Goal: Transaction & Acquisition: Purchase product/service

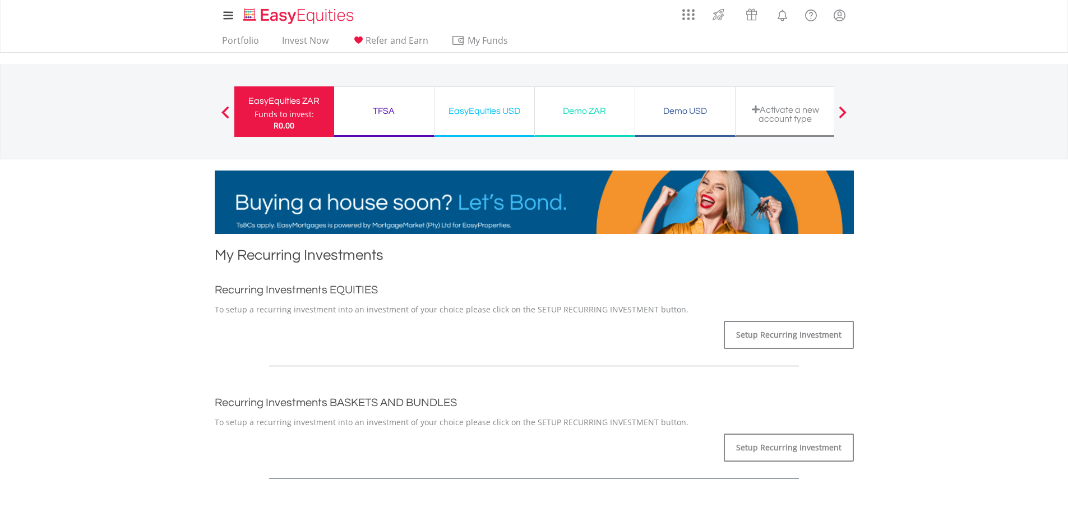
click at [393, 116] on div "TFSA" at bounding box center [384, 111] width 86 height 16
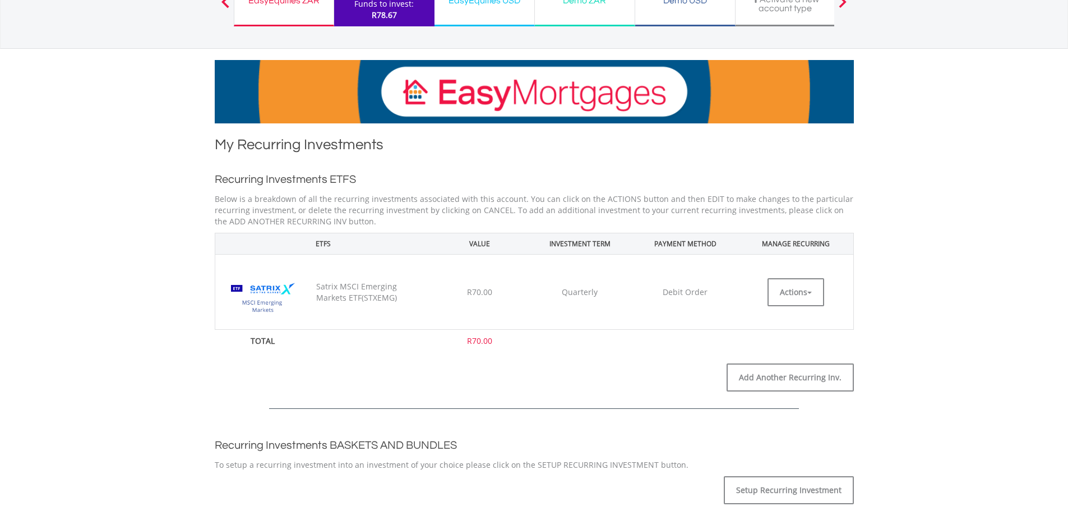
scroll to position [112, 0]
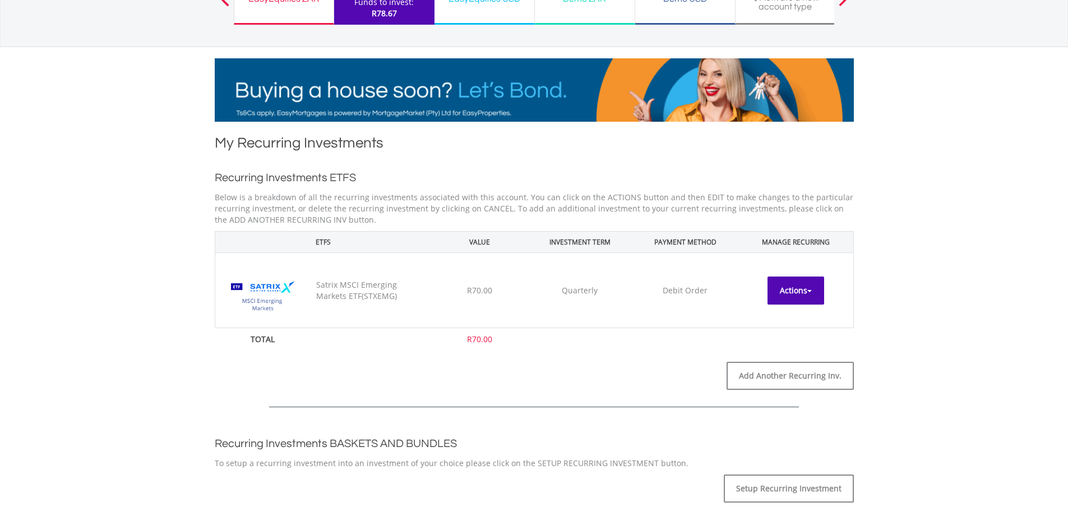
click at [793, 293] on button "Actions" at bounding box center [796, 290] width 57 height 28
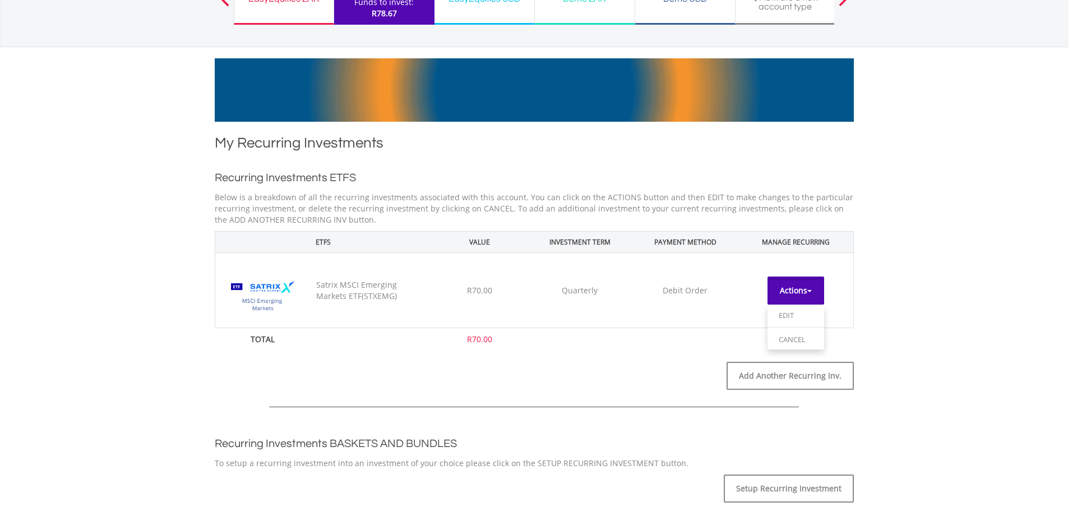
click at [793, 293] on button "Actions" at bounding box center [796, 290] width 57 height 28
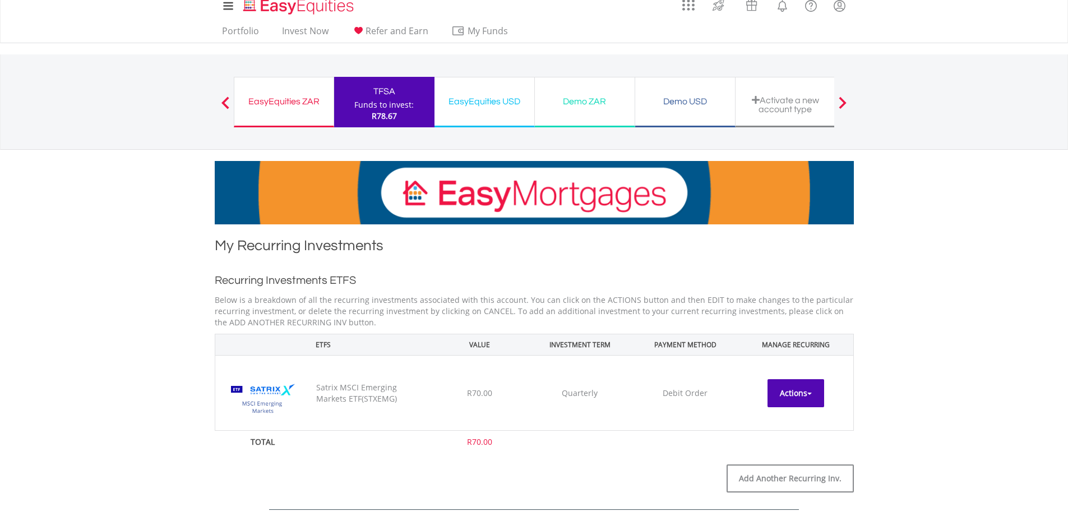
scroll to position [0, 0]
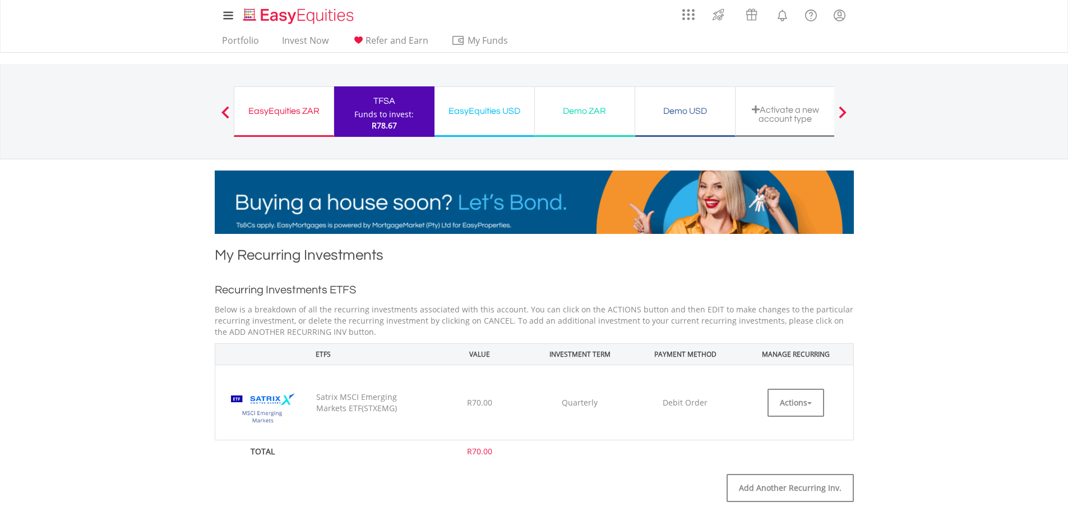
click at [493, 117] on div "EasyEquities USD" at bounding box center [484, 111] width 86 height 16
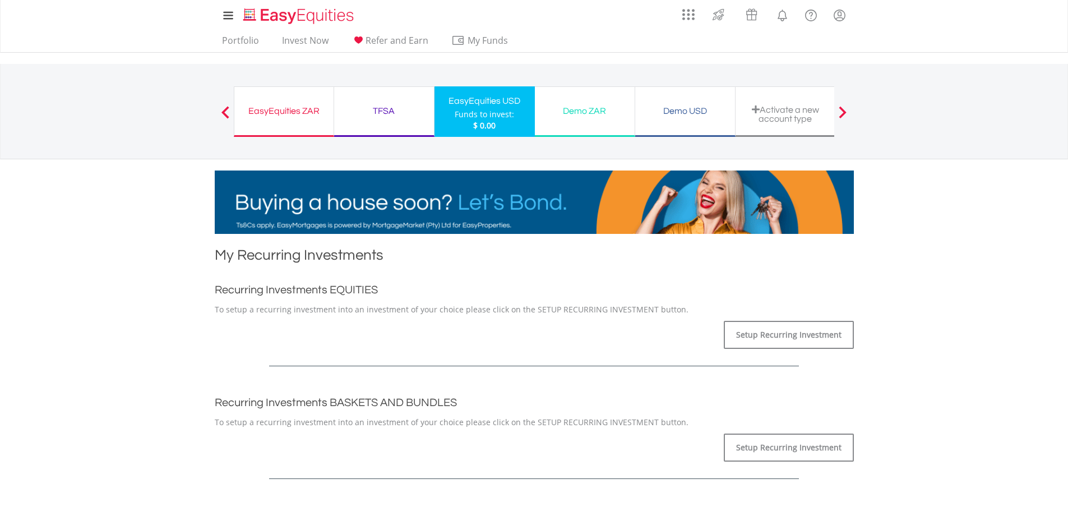
click at [572, 117] on div "Demo ZAR" at bounding box center [585, 111] width 86 height 16
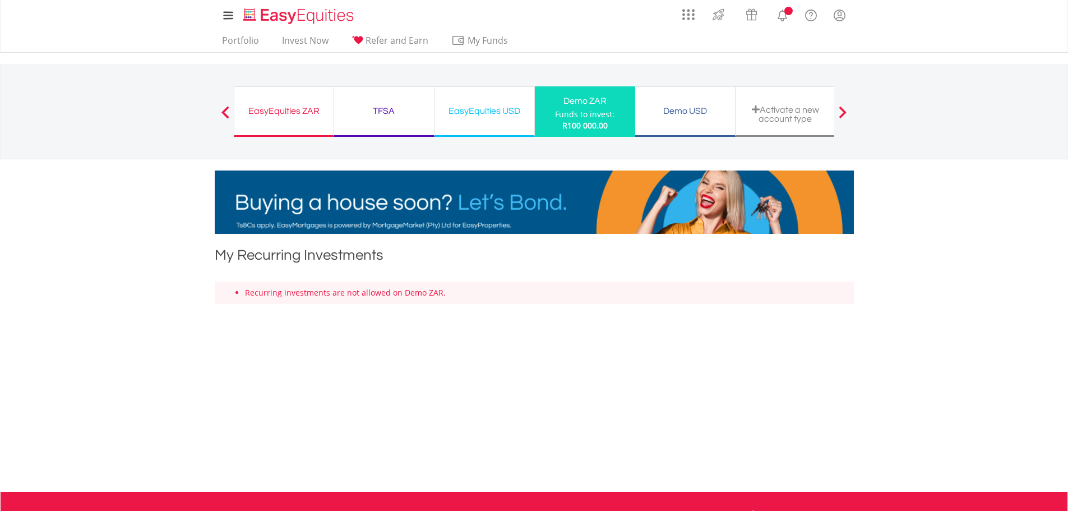
click at [677, 118] on div "Demo USD" at bounding box center [685, 111] width 86 height 16
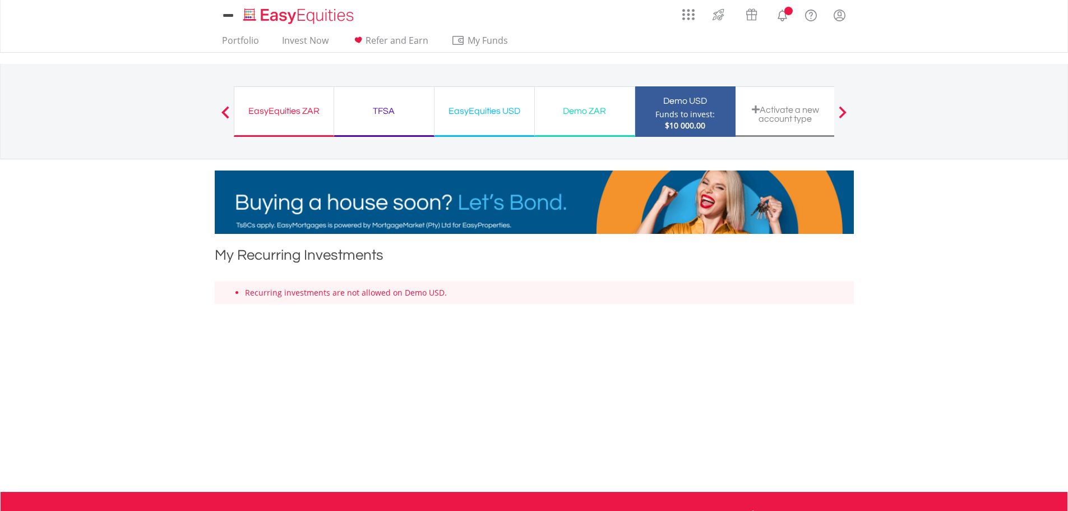
click at [764, 116] on div "Activate a new account type" at bounding box center [785, 114] width 86 height 19
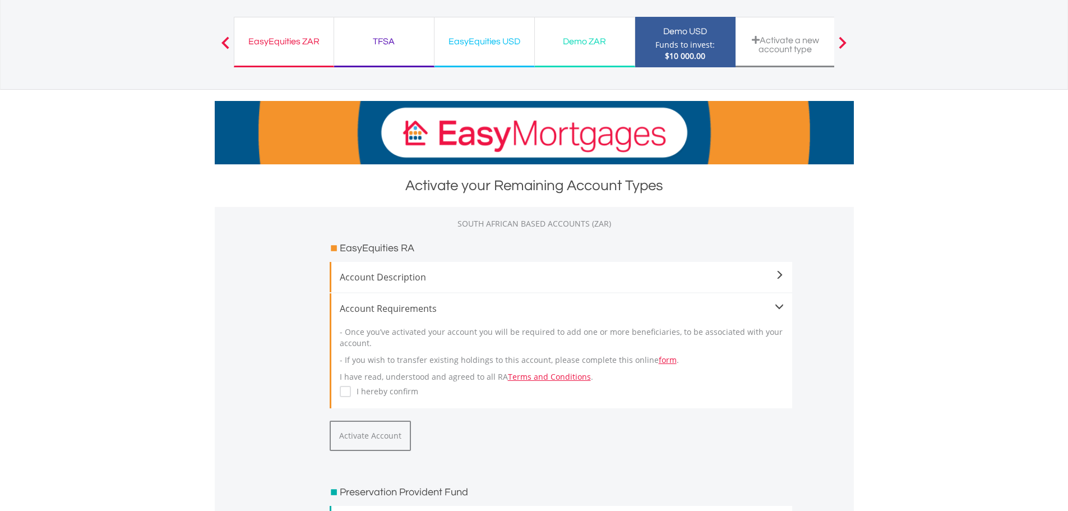
scroll to position [112, 0]
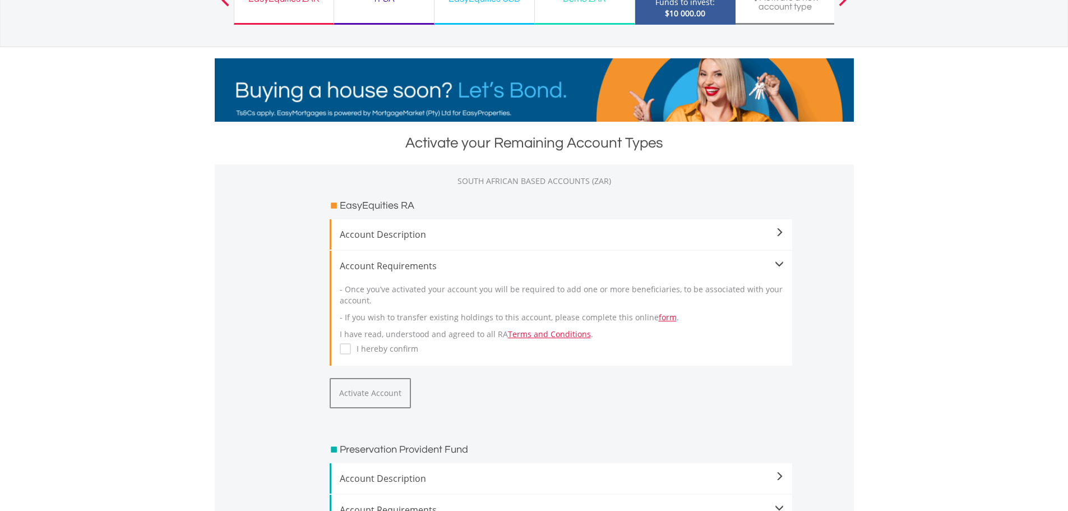
click at [523, 229] on span "Account Description" at bounding box center [562, 234] width 444 height 13
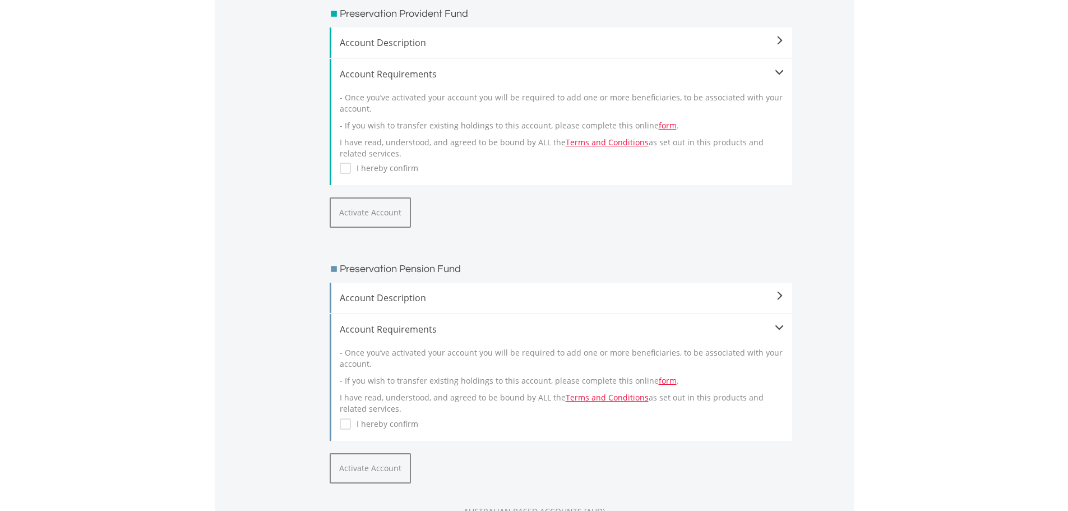
scroll to position [673, 0]
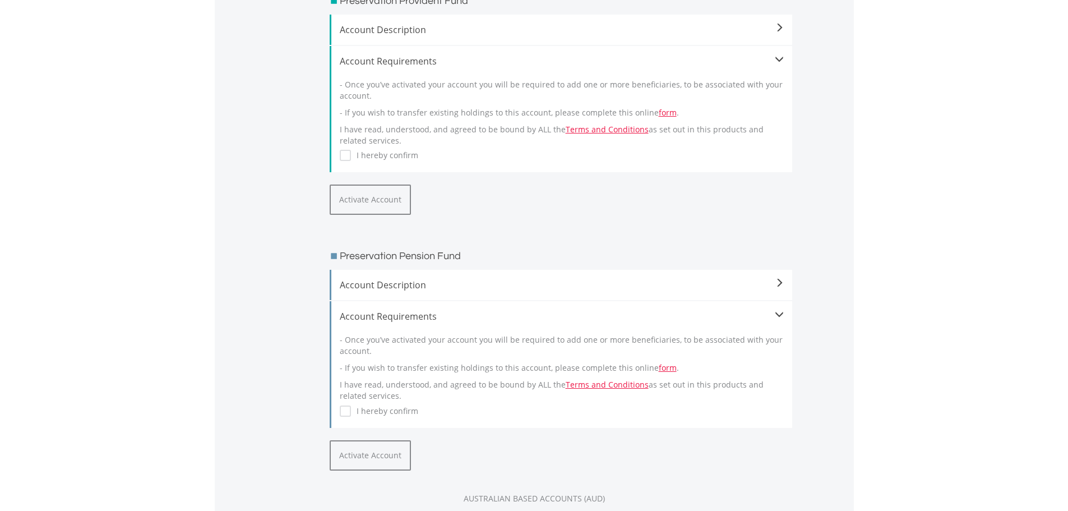
click at [432, 283] on span "Account Description" at bounding box center [562, 284] width 444 height 13
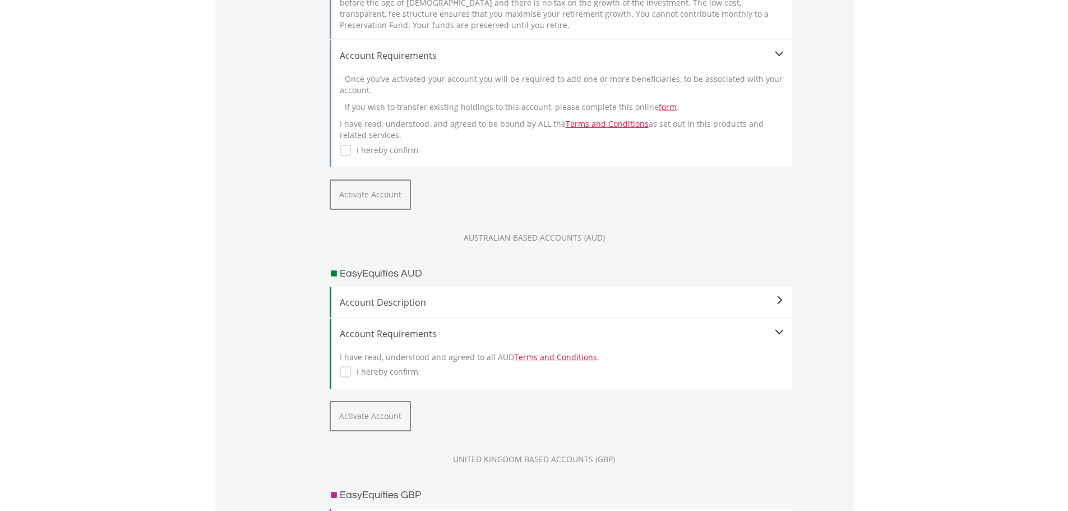
scroll to position [1009, 0]
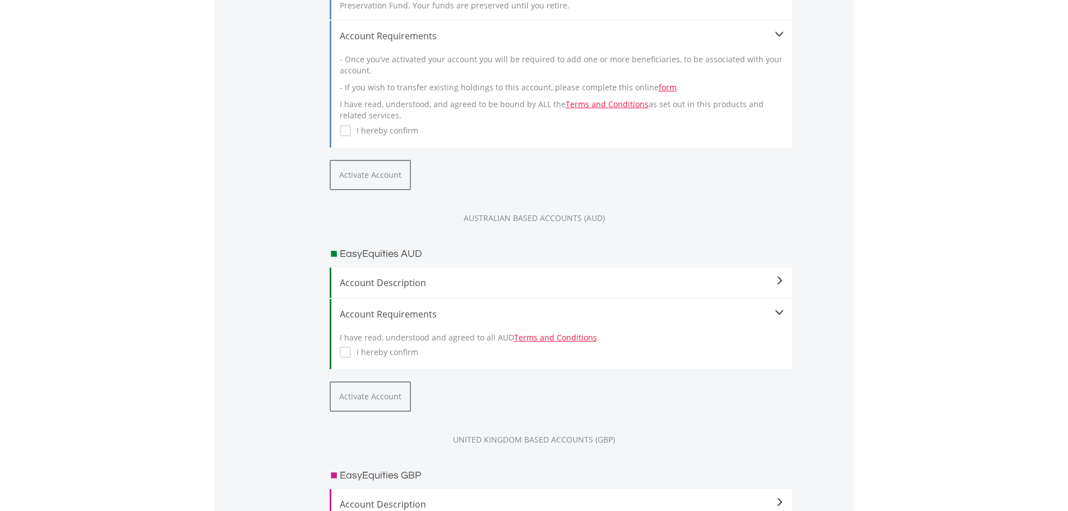
click at [728, 289] on span "Account Description" at bounding box center [562, 282] width 444 height 13
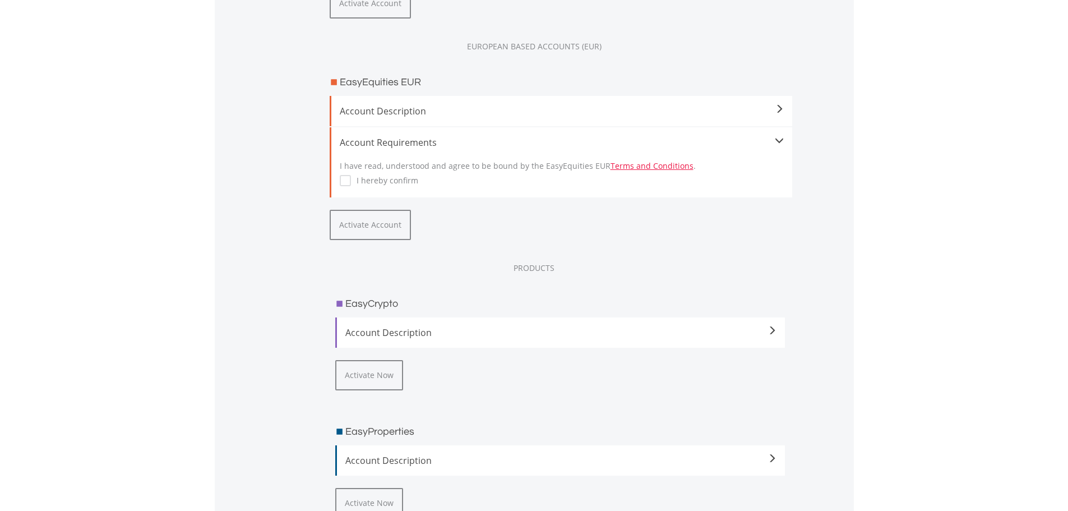
scroll to position [1682, 0]
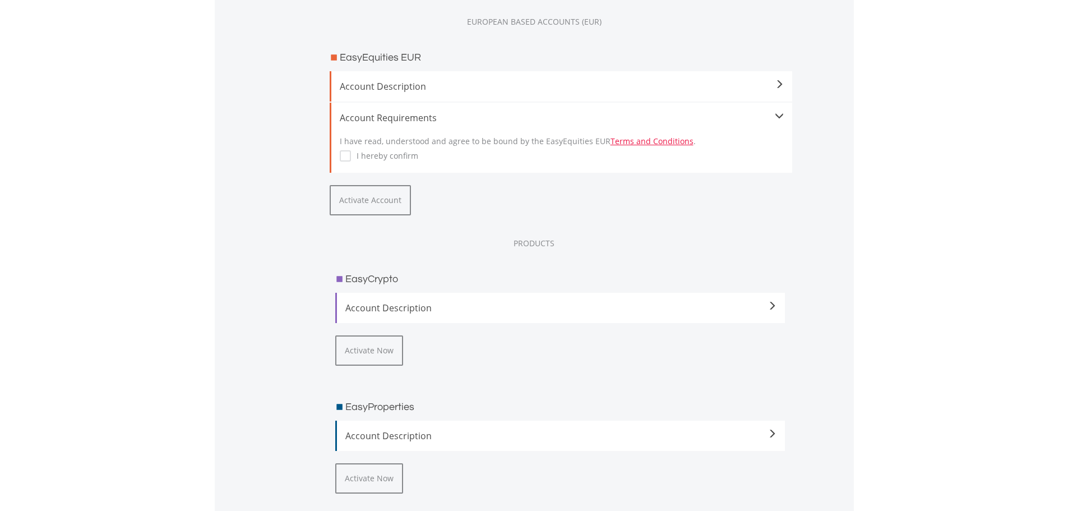
click at [734, 323] on div "Account Description The smart and secure way to invest in Crypto Assets. Jump-s…" at bounding box center [560, 308] width 450 height 30
click at [728, 315] on span "Account Description" at bounding box center [561, 307] width 432 height 13
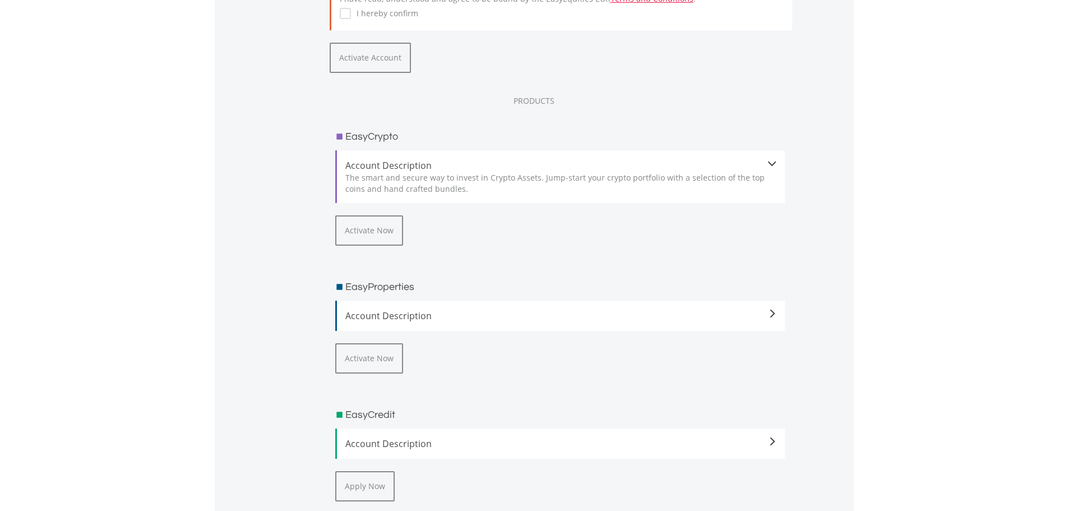
scroll to position [1850, 0]
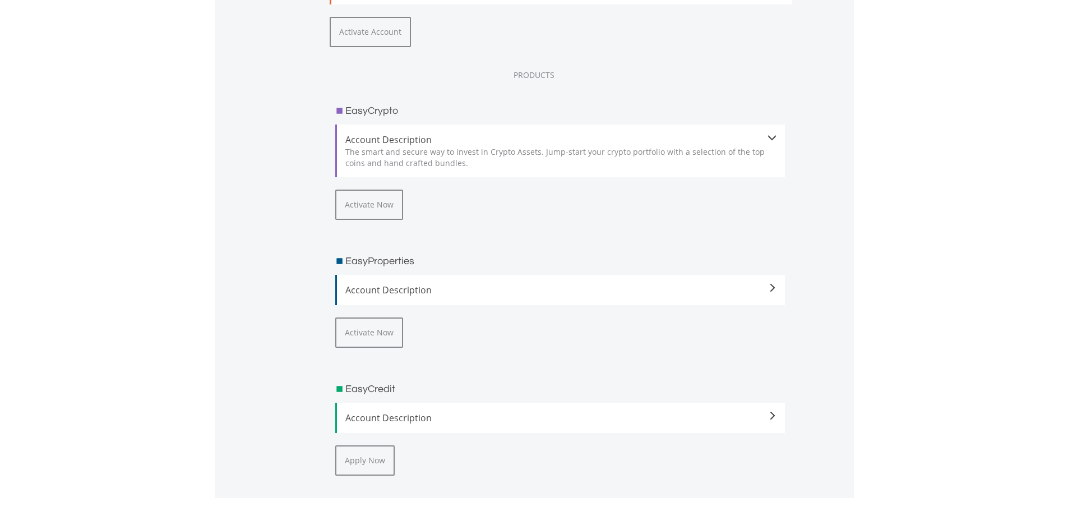
click at [620, 297] on span "Account Description" at bounding box center [561, 289] width 432 height 13
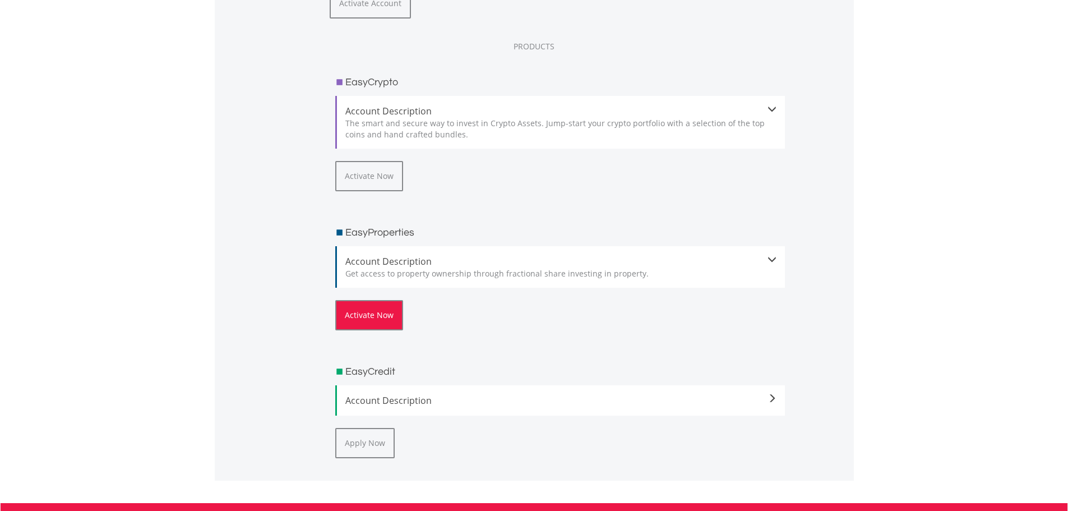
scroll to position [1906, 0]
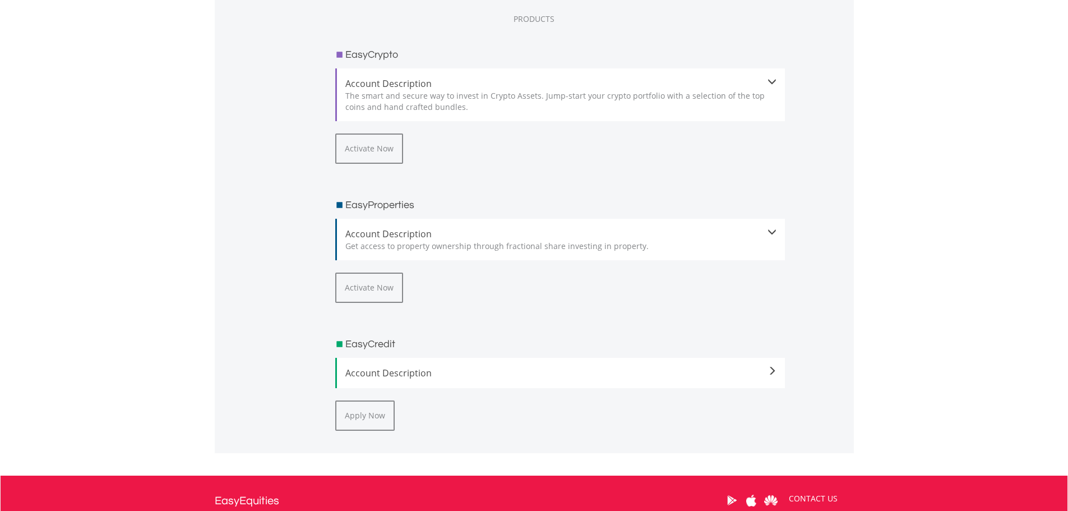
click at [422, 380] on span "Account Description" at bounding box center [561, 372] width 432 height 13
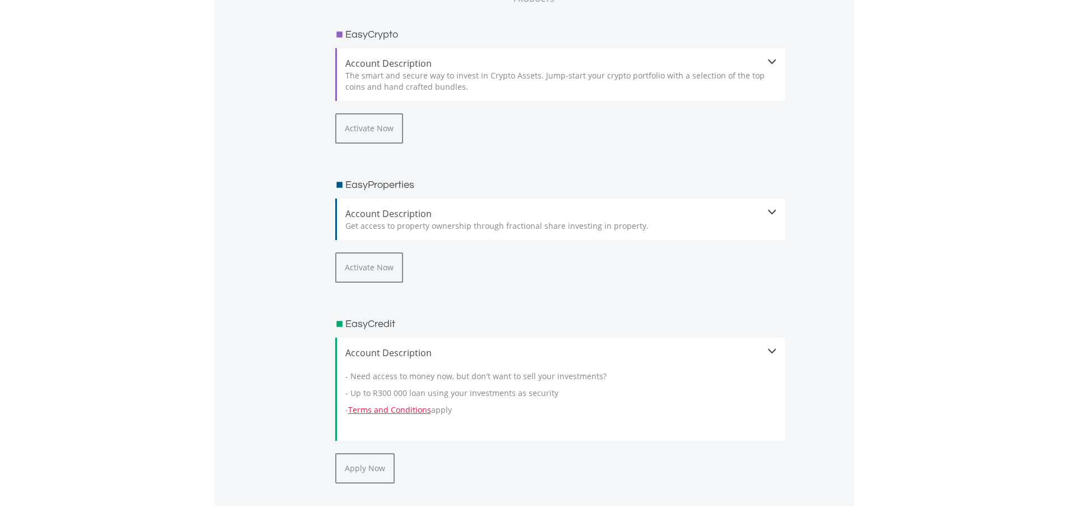
scroll to position [1962, 0]
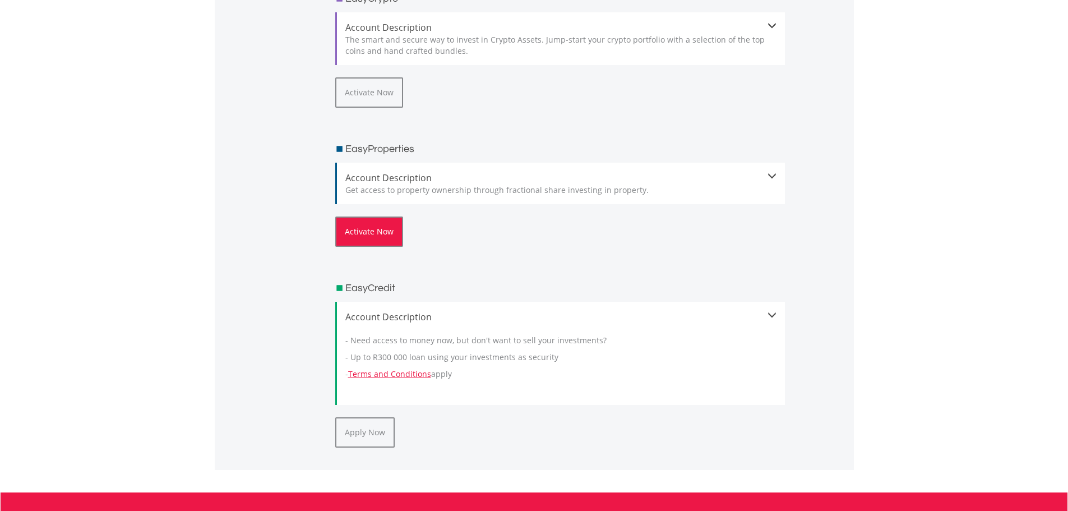
click at [368, 247] on button "Activate Now" at bounding box center [369, 231] width 68 height 30
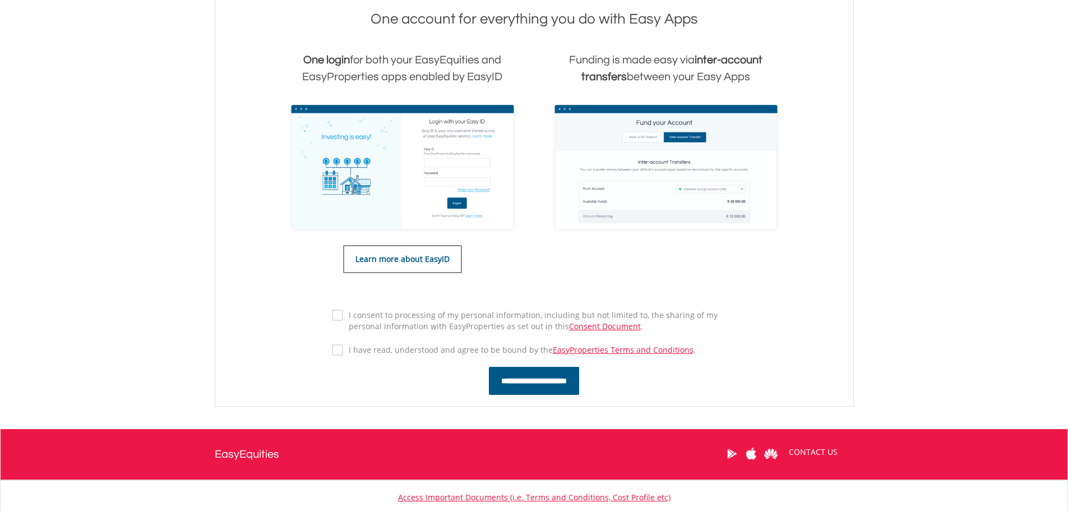
scroll to position [449, 0]
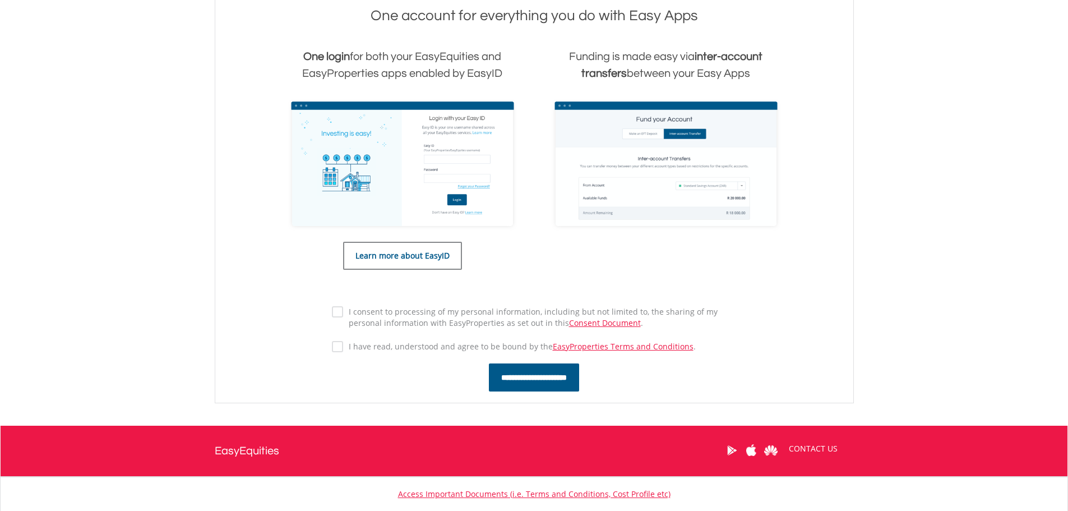
click at [343, 312] on label "I consent to processing of my personal information, including but not limited t…" at bounding box center [540, 317] width 394 height 22
click at [530, 375] on input "**********" at bounding box center [534, 377] width 90 height 28
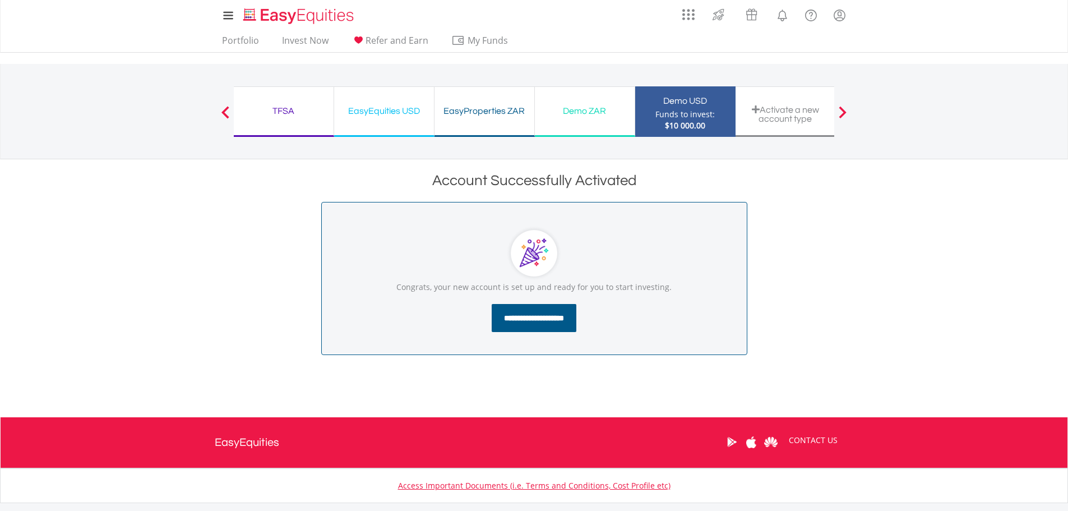
click at [515, 322] on input "**********" at bounding box center [534, 318] width 85 height 28
click at [239, 40] on link "Portfolio" at bounding box center [241, 43] width 46 height 17
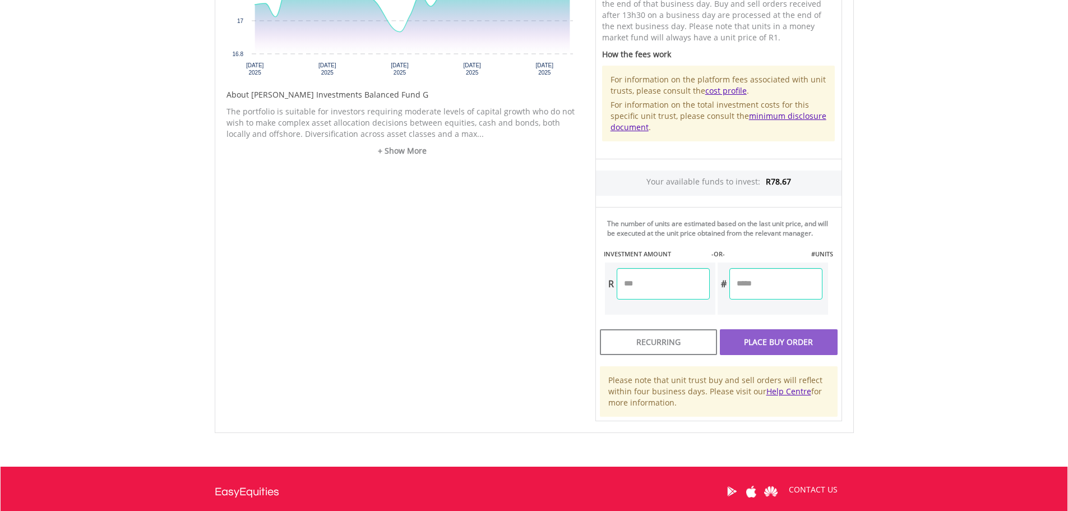
scroll to position [505, 0]
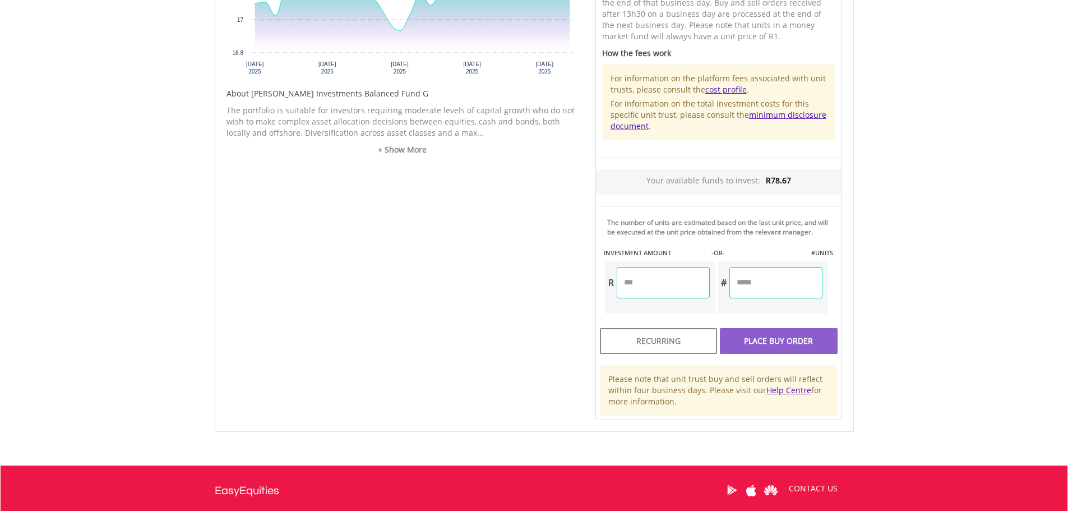
click at [646, 285] on input "number" at bounding box center [663, 282] width 93 height 31
click at [751, 280] on input "number" at bounding box center [775, 282] width 93 height 31
drag, startPoint x: 752, startPoint y: 280, endPoint x: 732, endPoint y: 285, distance: 20.7
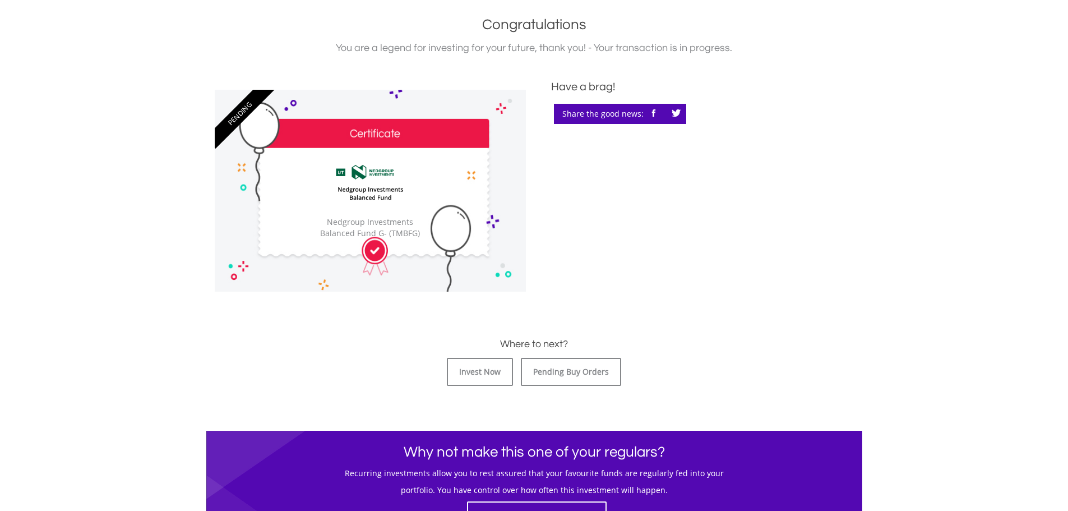
scroll to position [280, 0]
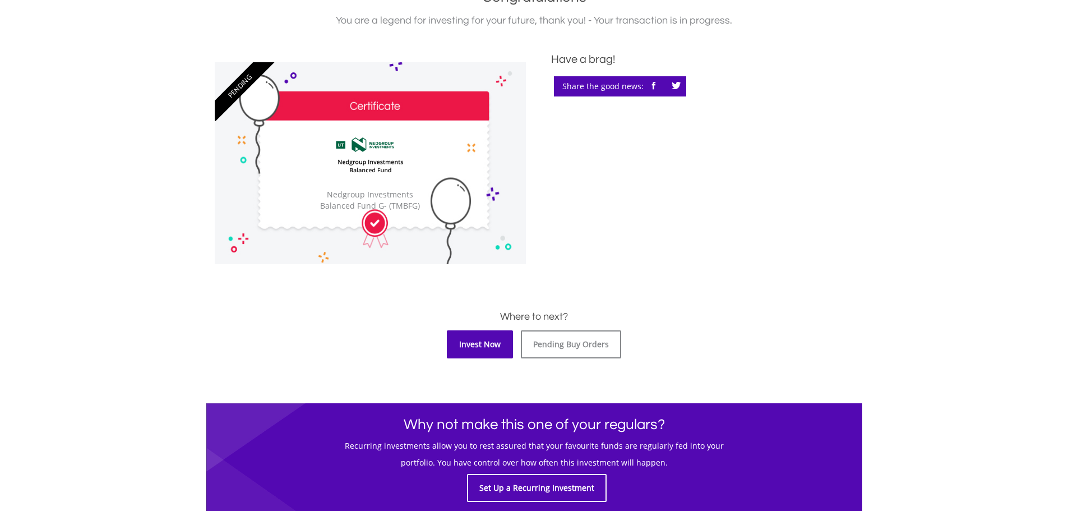
click at [482, 350] on link "Invest Now" at bounding box center [480, 344] width 66 height 28
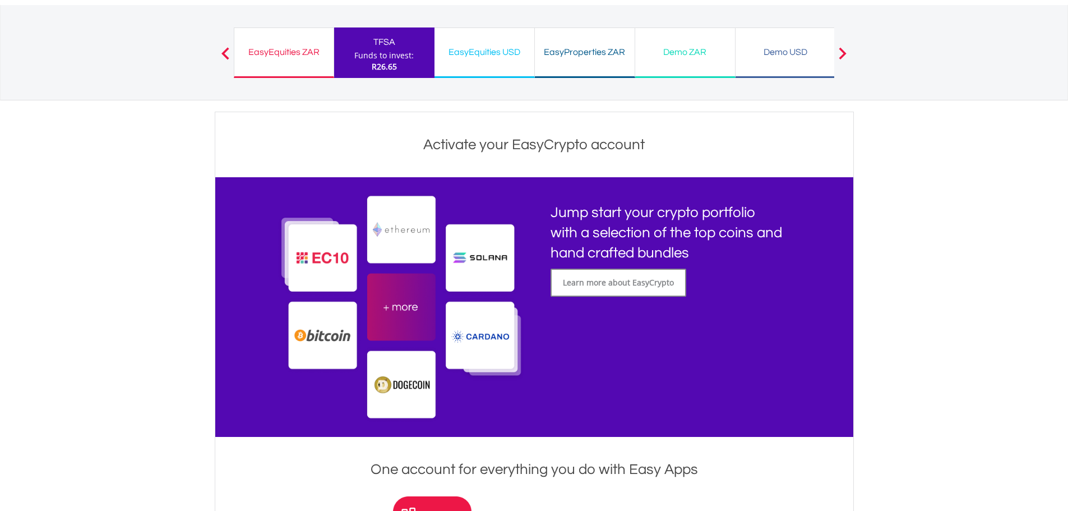
scroll to position [56, 0]
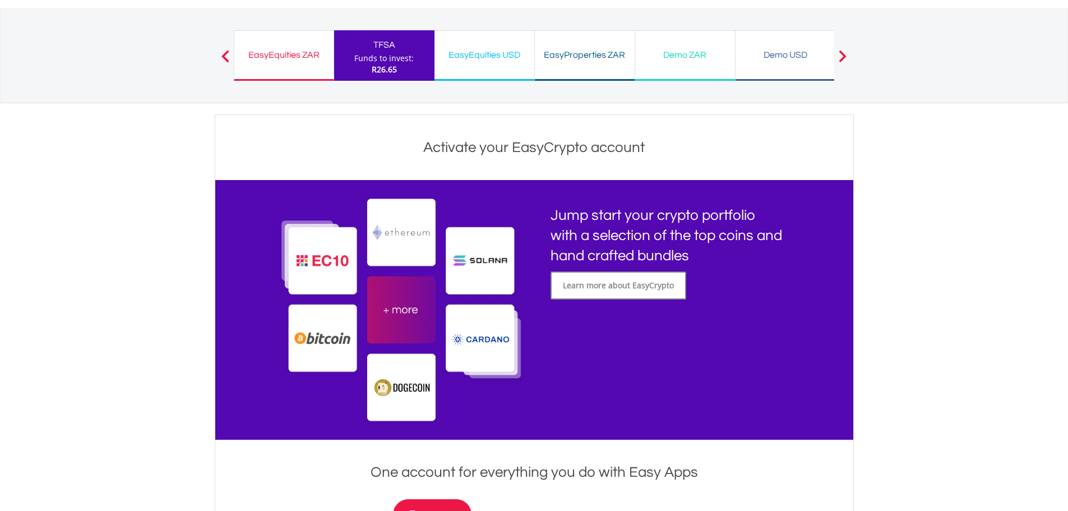
click at [292, 60] on div "EasyEquities ZAR" at bounding box center [284, 55] width 86 height 16
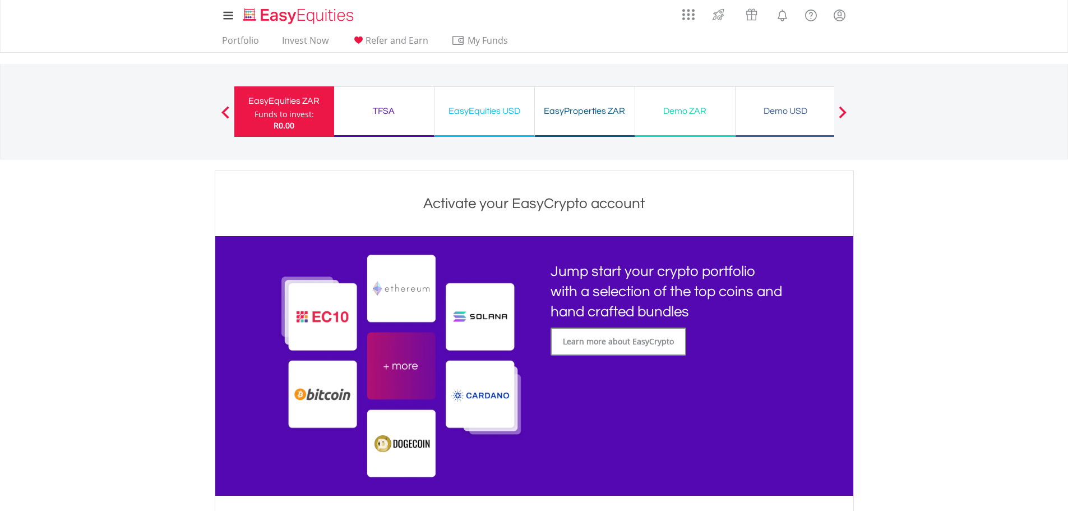
click at [381, 113] on div "TFSA" at bounding box center [384, 111] width 86 height 16
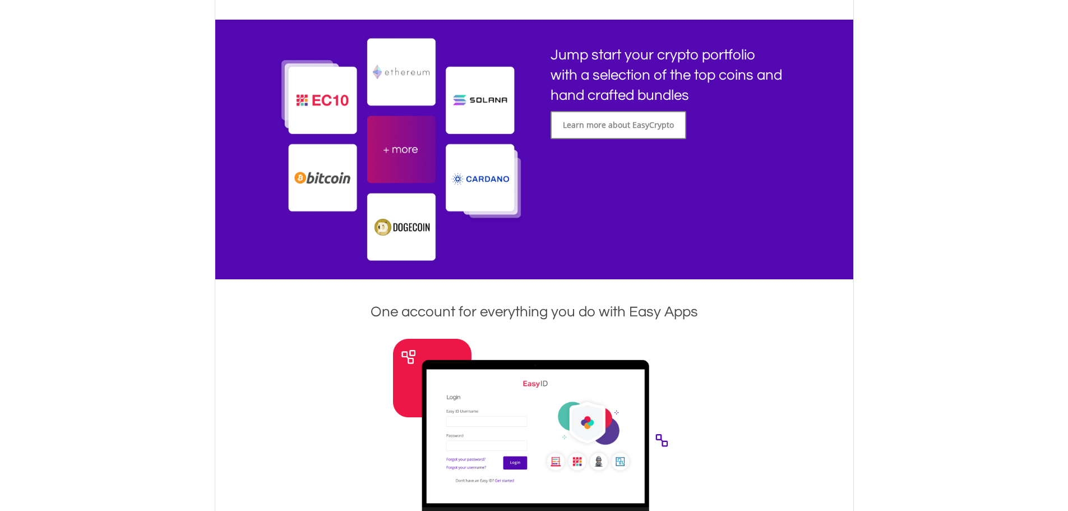
scroll to position [336, 0]
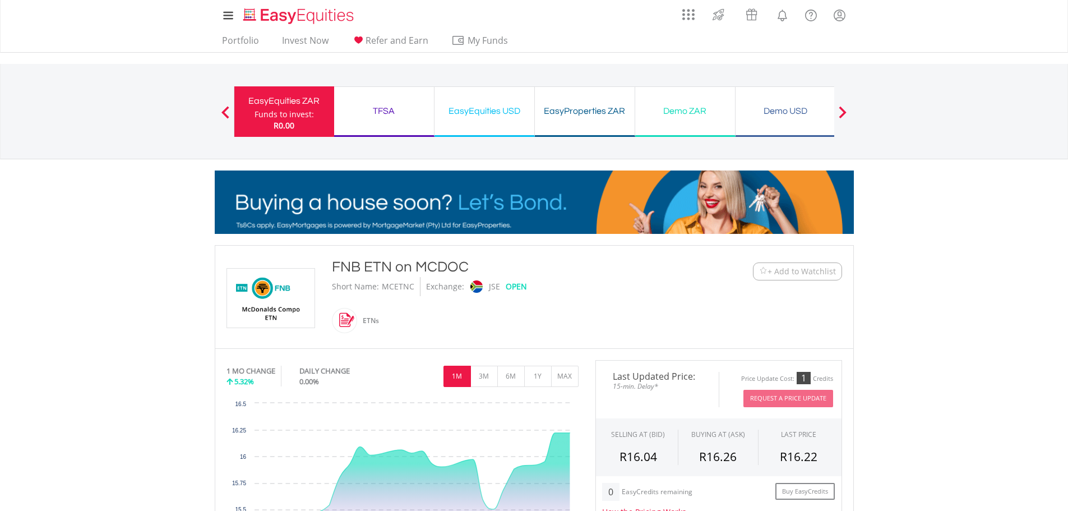
click at [781, 407] on button "Request A Price Update" at bounding box center [788, 398] width 90 height 17
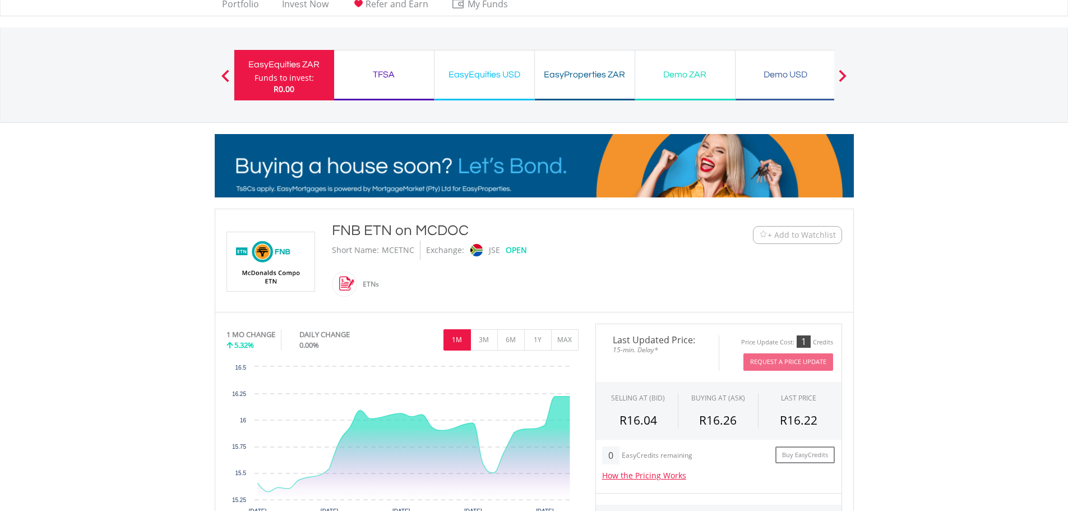
scroll to position [56, 0]
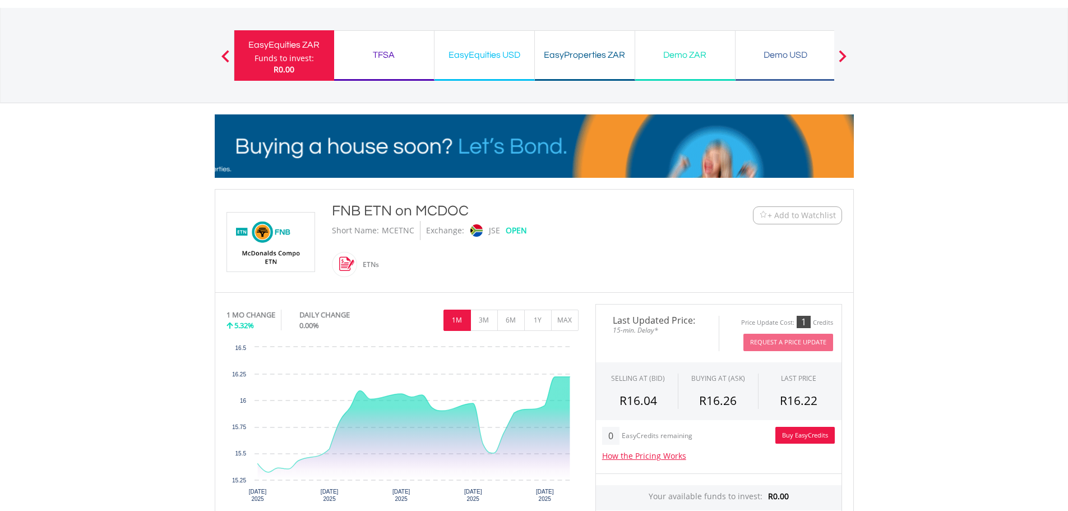
click at [780, 433] on link "Buy EasyCredits" at bounding box center [804, 435] width 59 height 17
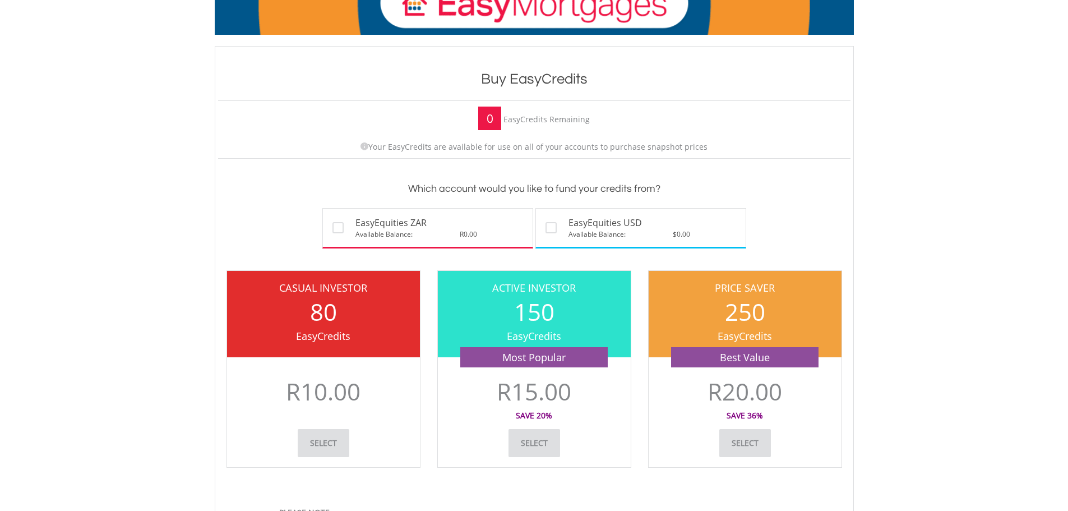
scroll to position [112, 0]
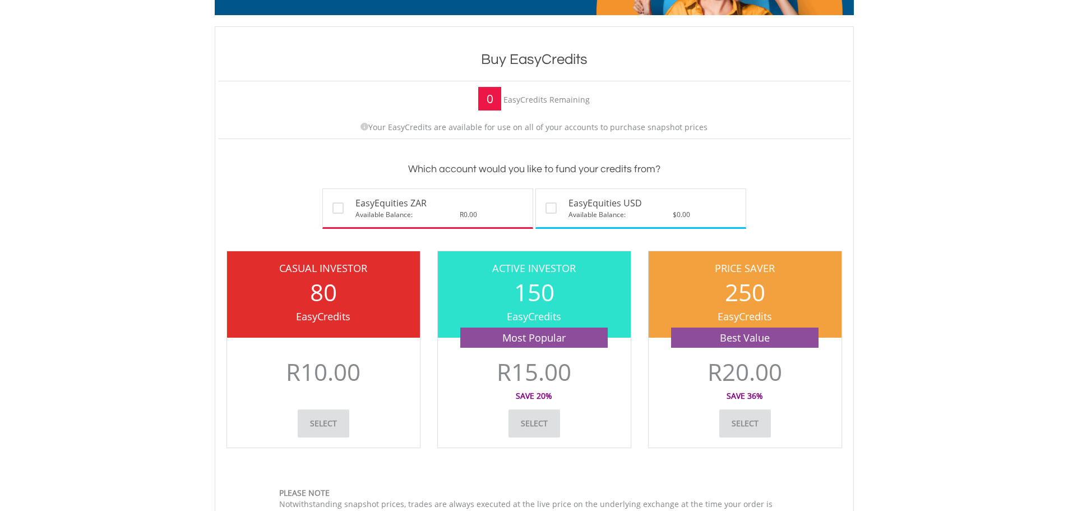
click at [526, 427] on link "Select" at bounding box center [535, 423] width 52 height 28
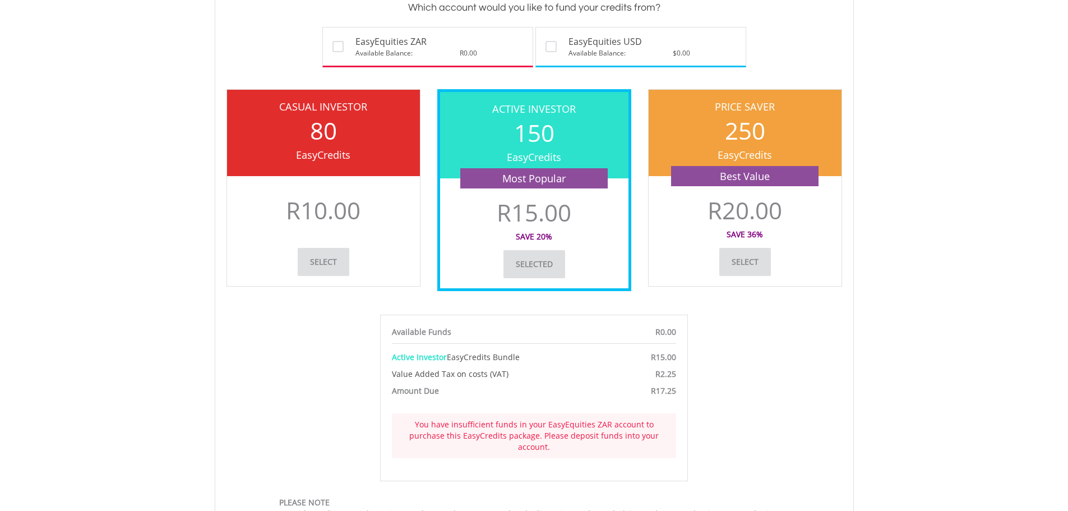
scroll to position [280, 0]
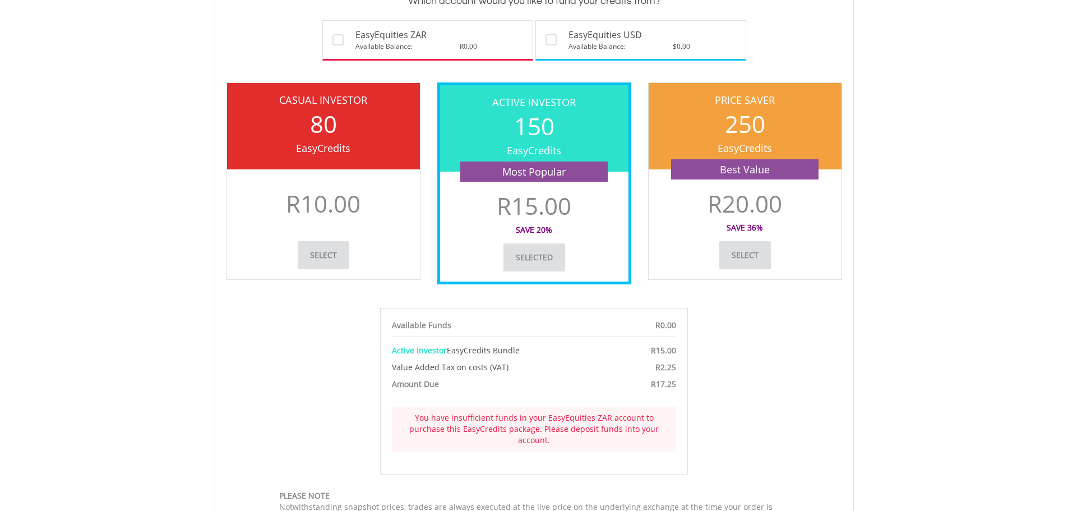
click at [335, 258] on link "select" at bounding box center [324, 255] width 52 height 28
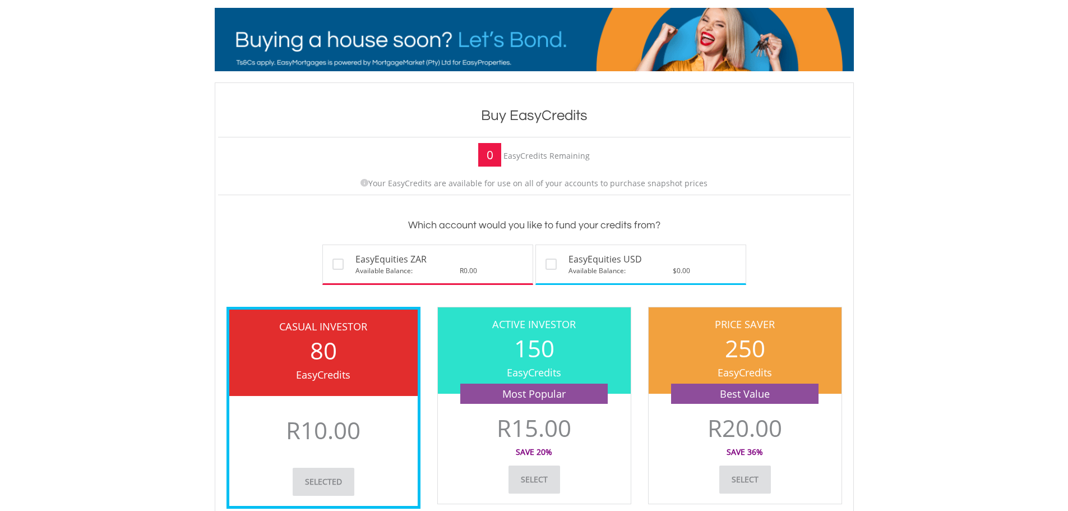
scroll to position [0, 0]
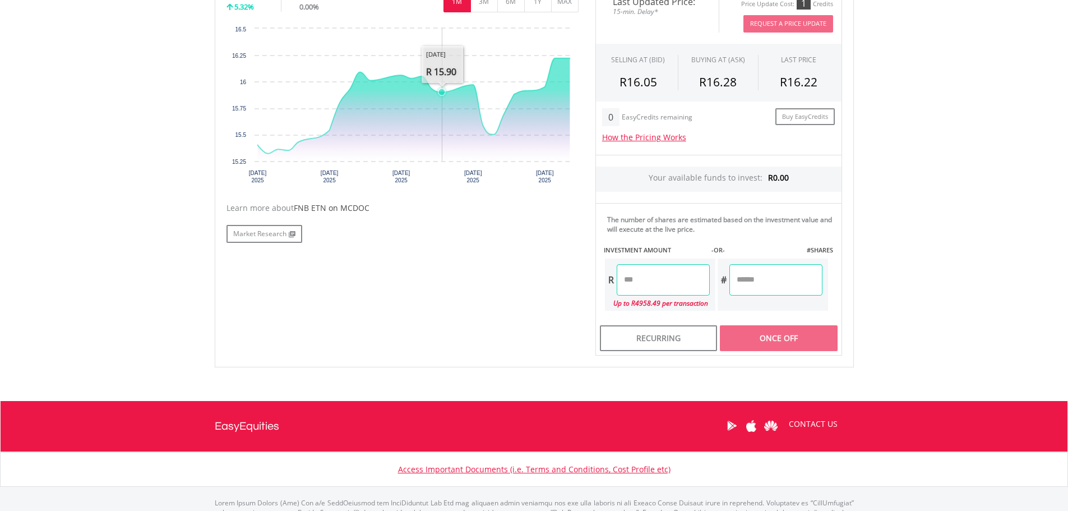
scroll to position [392, 0]
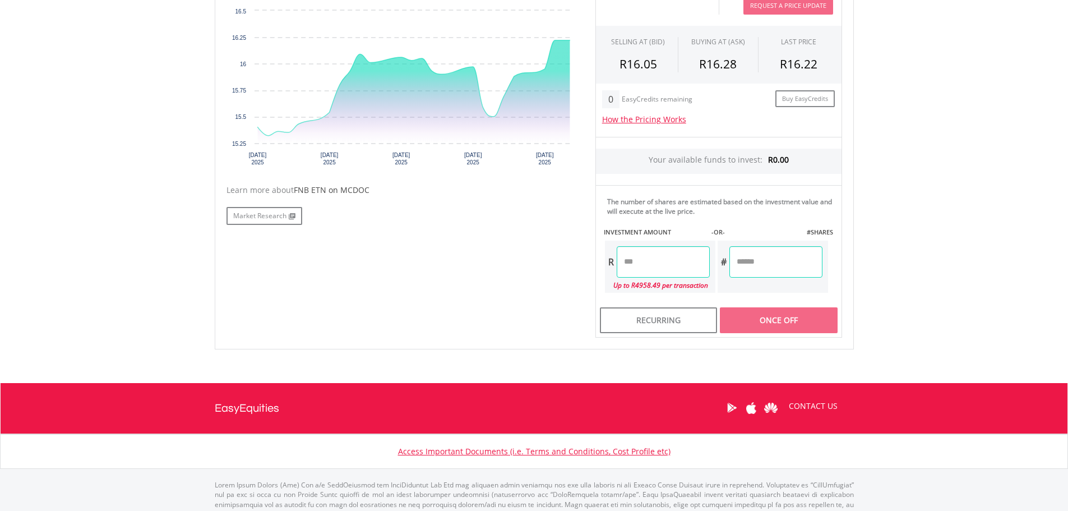
click at [666, 264] on input "number" at bounding box center [663, 261] width 93 height 31
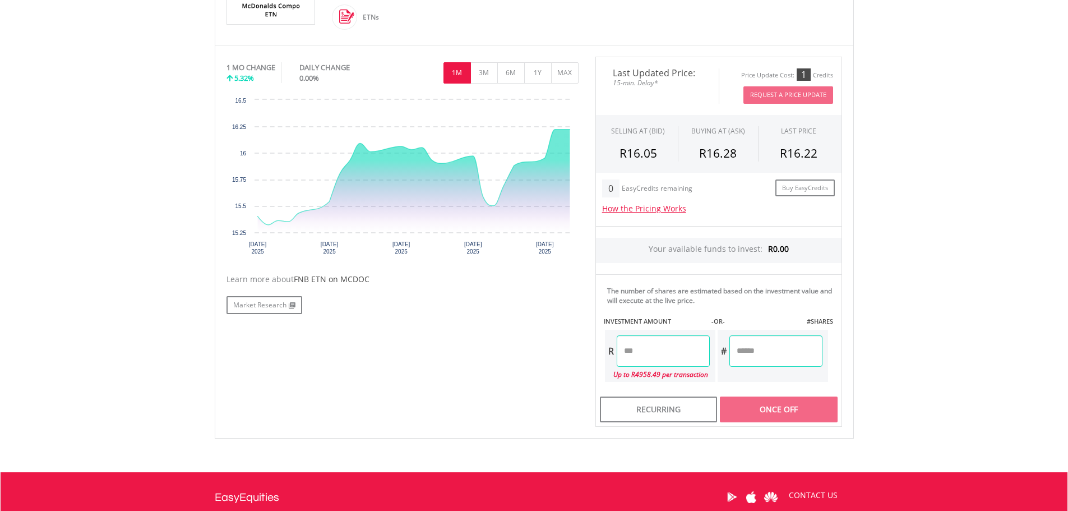
scroll to position [280, 0]
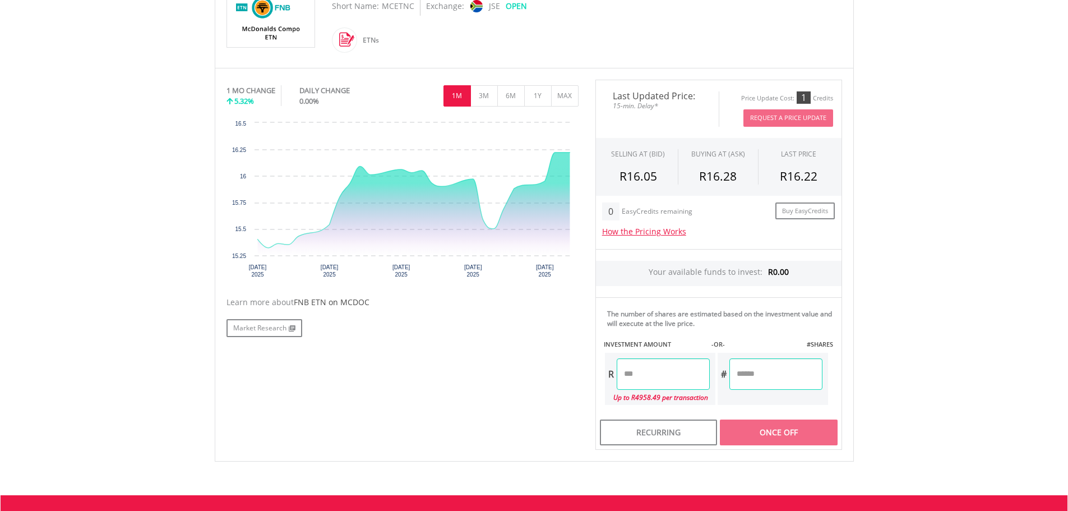
click at [682, 376] on input "number" at bounding box center [663, 373] width 93 height 31
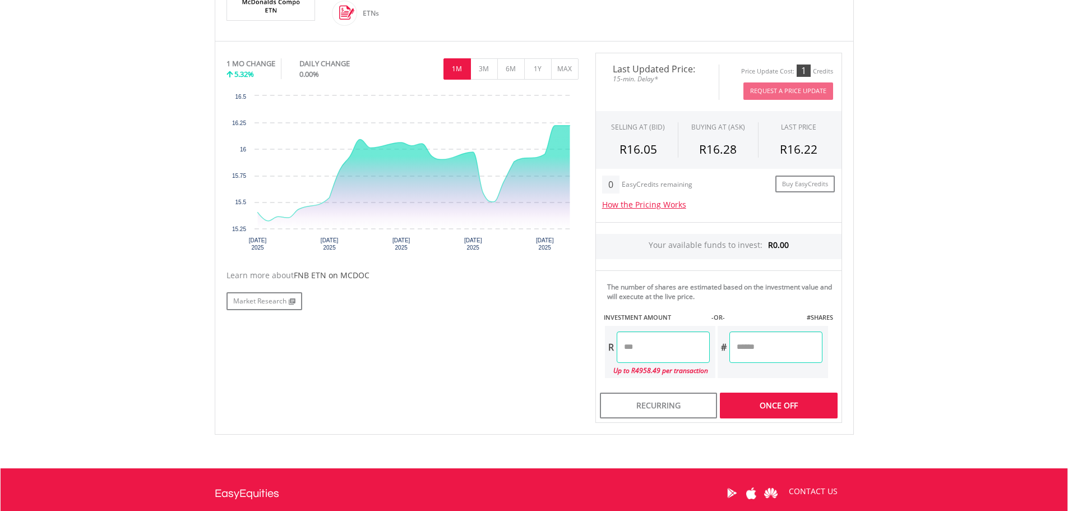
scroll to position [336, 0]
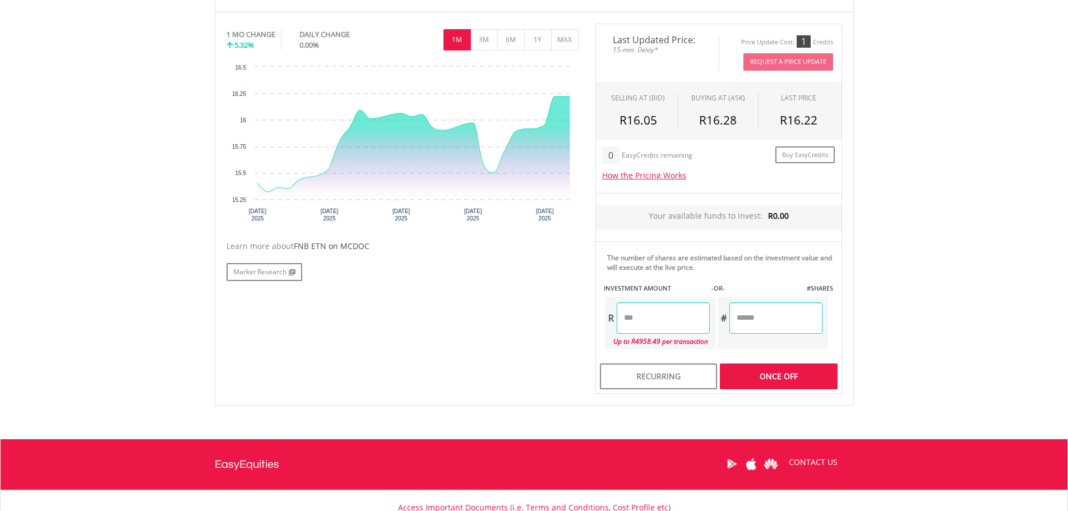
type input "*****"
type input "******"
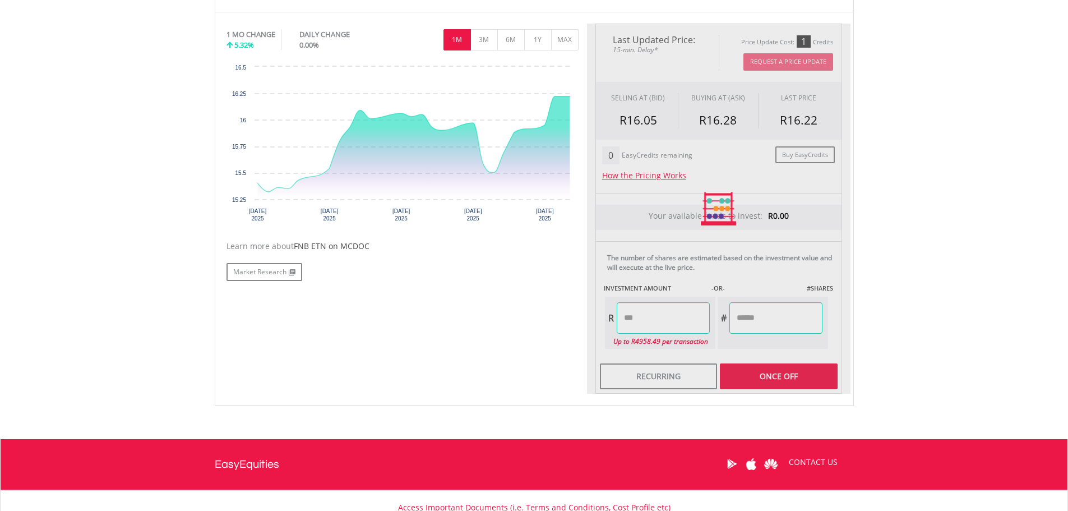
click at [758, 377] on div "Last Updated Price: 15-min. Delay* Price Update Cost: 1 Credits Request A Price…" at bounding box center [719, 209] width 264 height 370
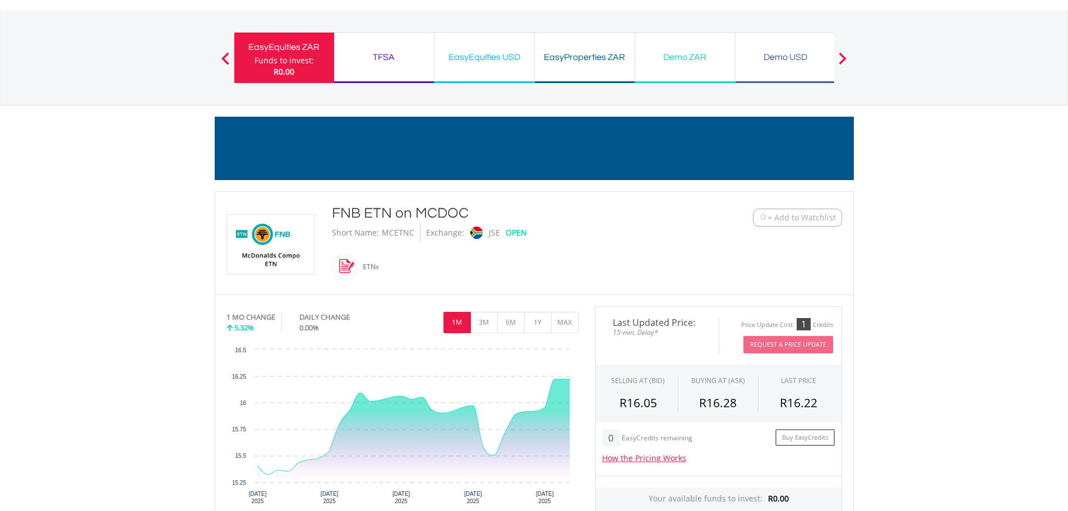
scroll to position [0, 0]
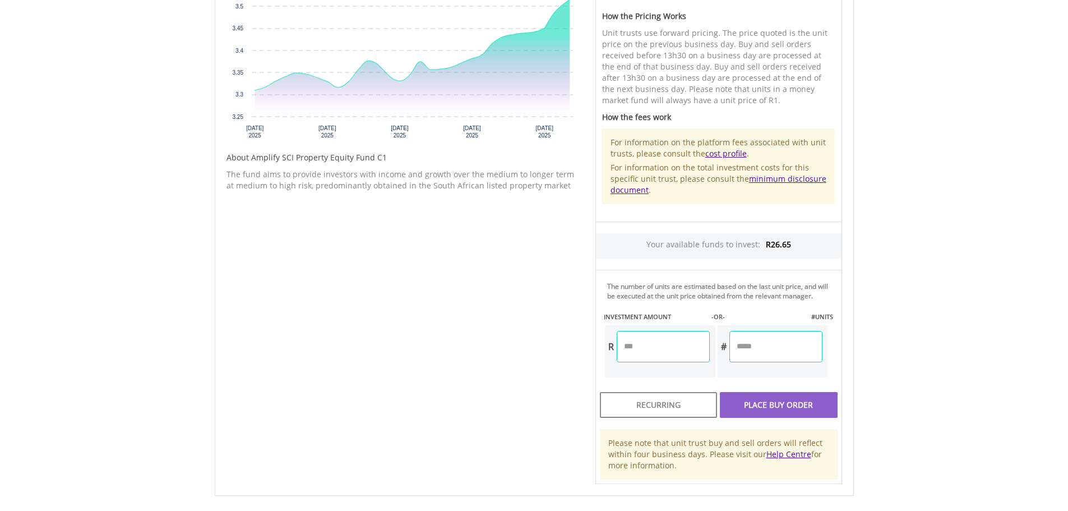
scroll to position [449, 0]
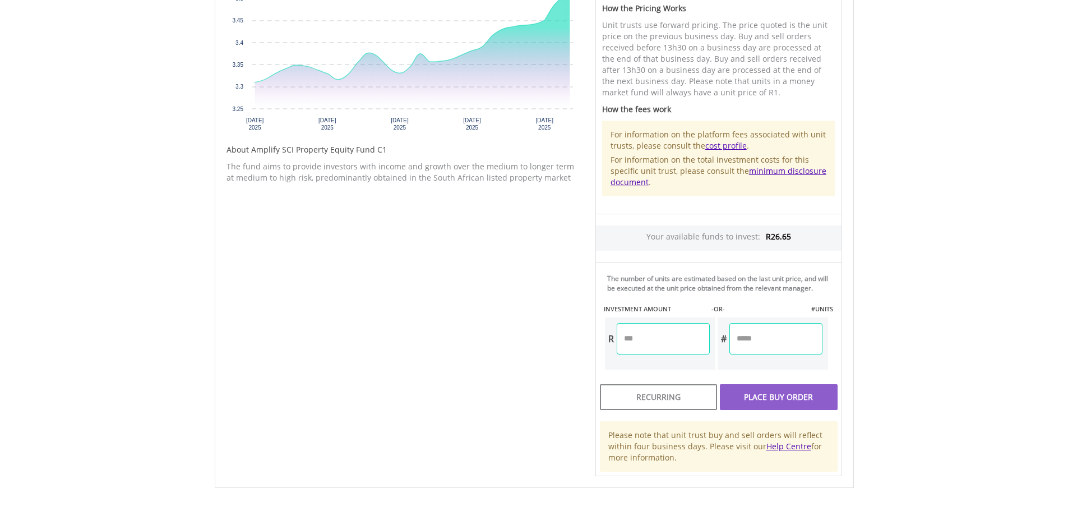
click at [694, 348] on input "number" at bounding box center [663, 338] width 93 height 31
type input "*****"
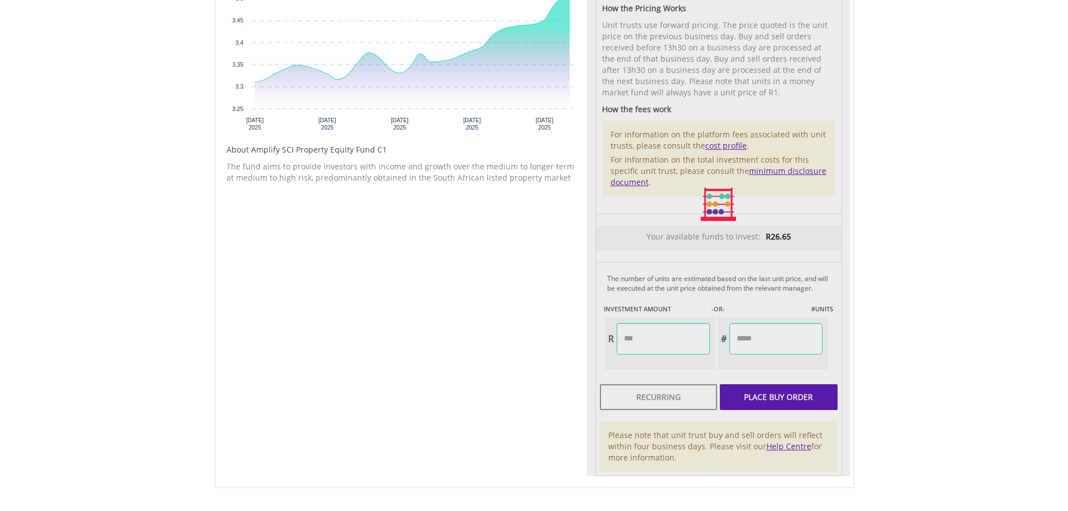
click at [769, 392] on div "Unit Price R3.51 How the Pricing Works Unit trusts use forward pricing. The pri…" at bounding box center [719, 204] width 264 height 543
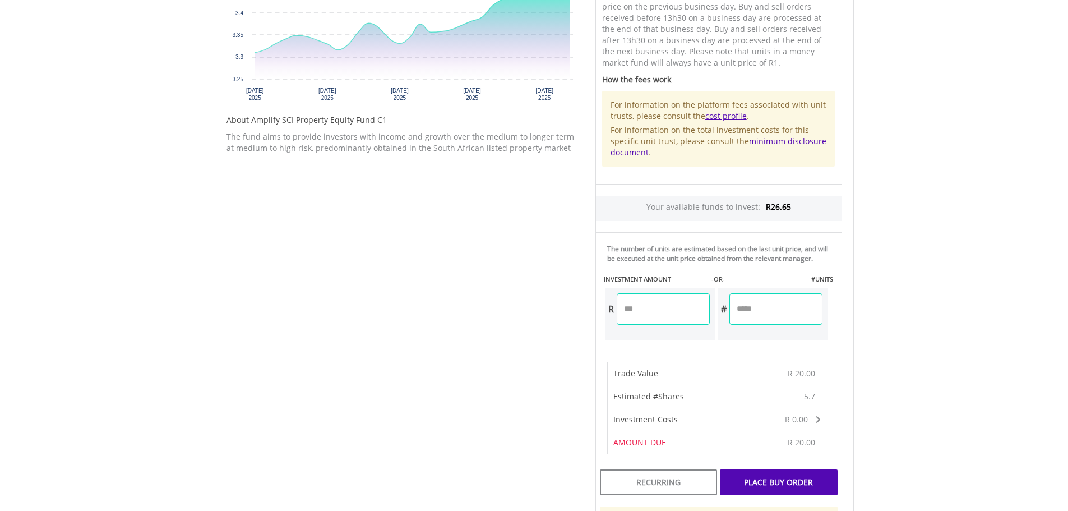
scroll to position [505, 0]
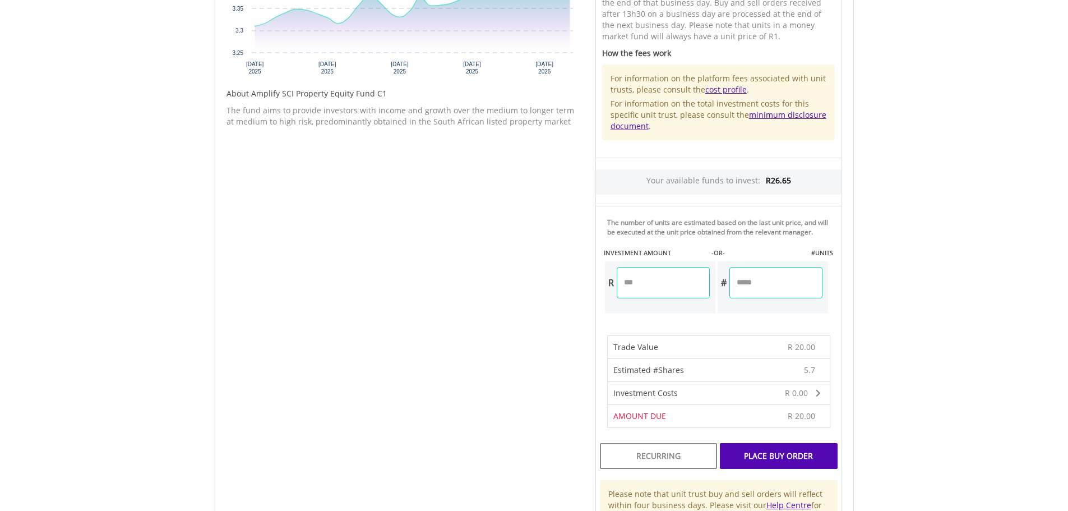
click at [764, 457] on div "Place Buy Order" at bounding box center [778, 456] width 117 height 26
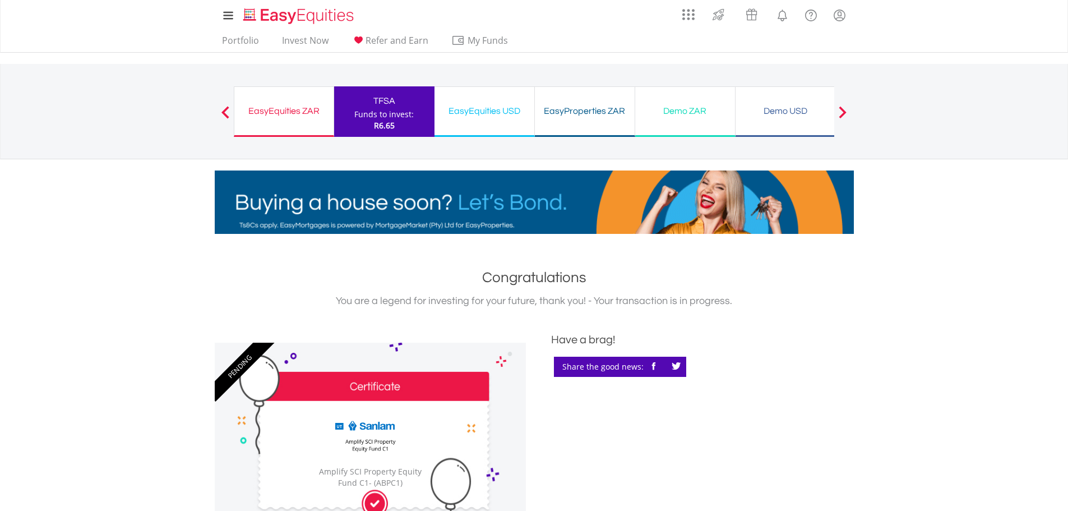
scroll to position [56, 0]
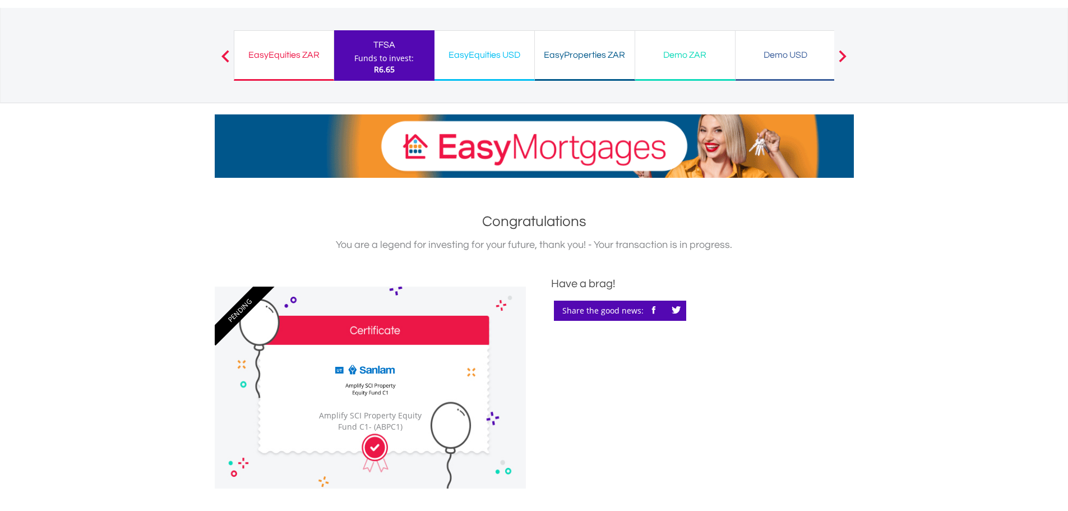
click at [283, 62] on div "EasyEquities ZAR" at bounding box center [284, 55] width 86 height 16
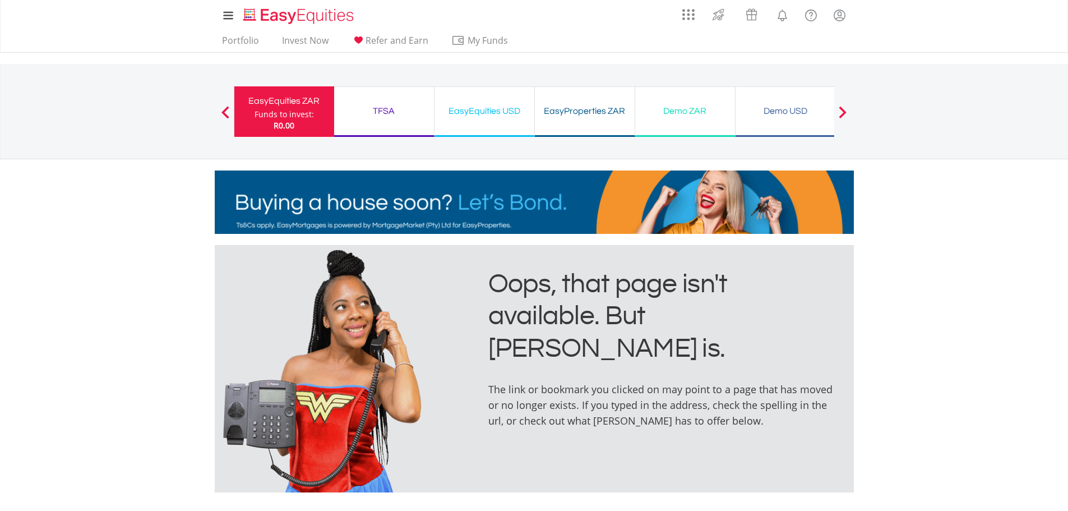
click at [364, 114] on div "TFSA" at bounding box center [384, 111] width 86 height 16
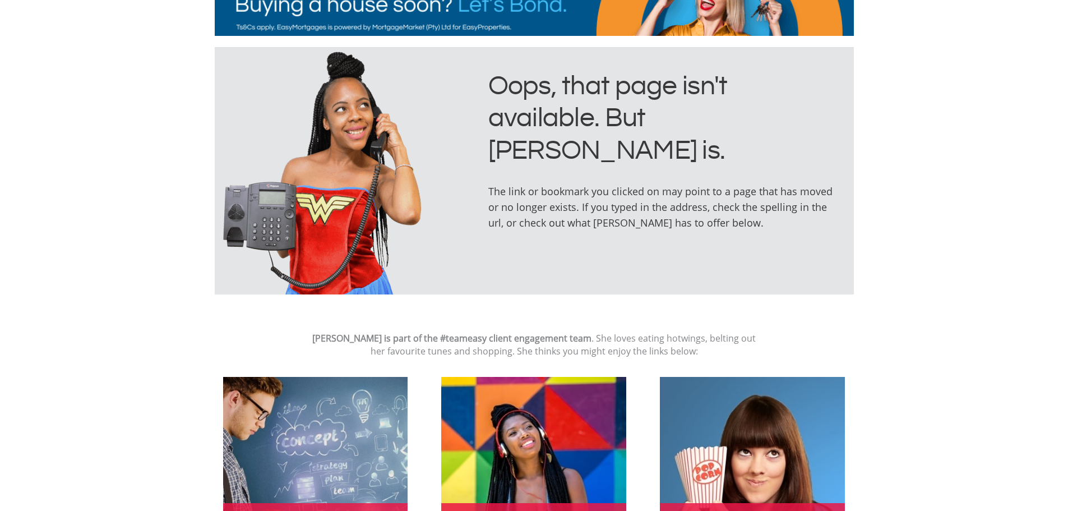
scroll to position [56, 0]
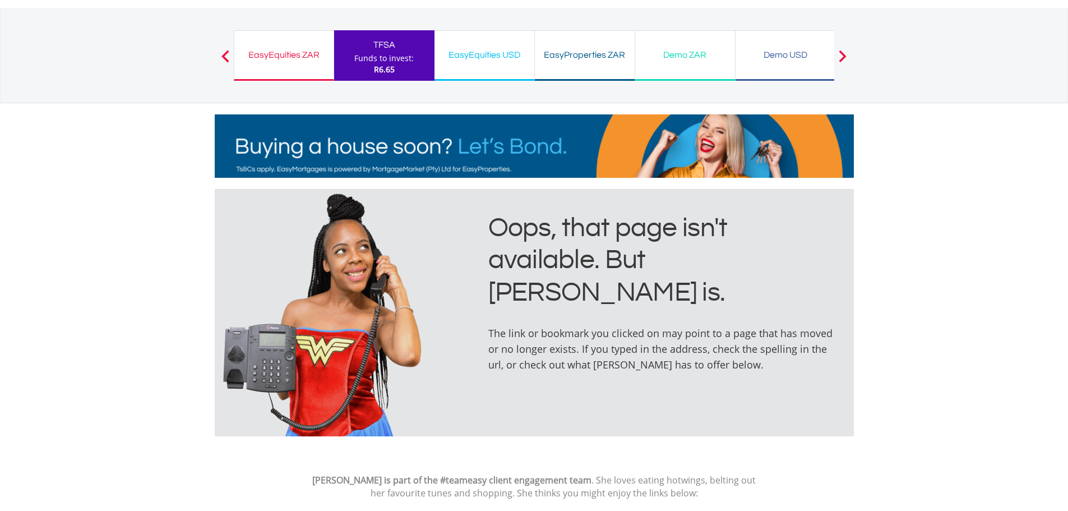
click at [366, 66] on div "R6.65" at bounding box center [383, 69] width 59 height 11
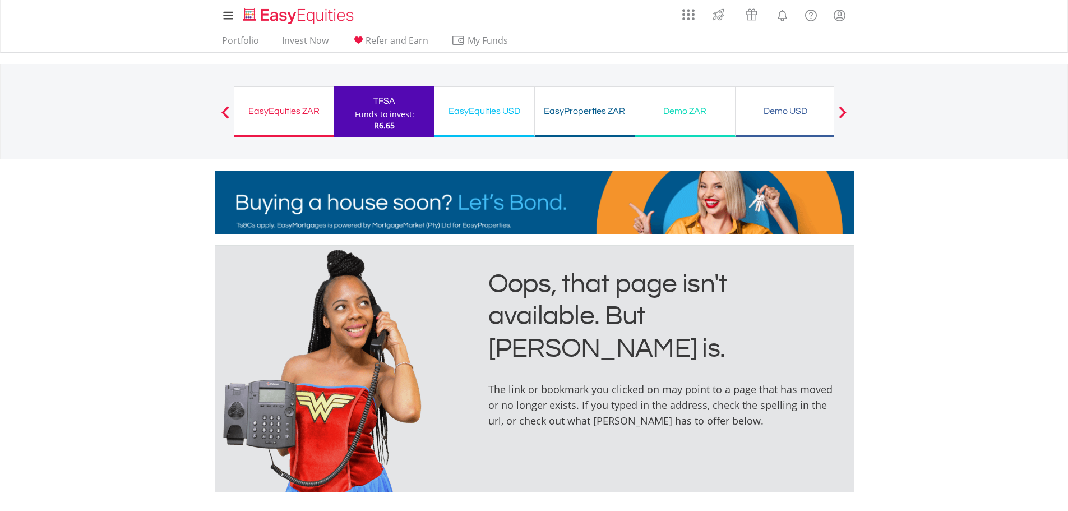
click at [486, 110] on div "EasyEquities USD" at bounding box center [484, 111] width 86 height 16
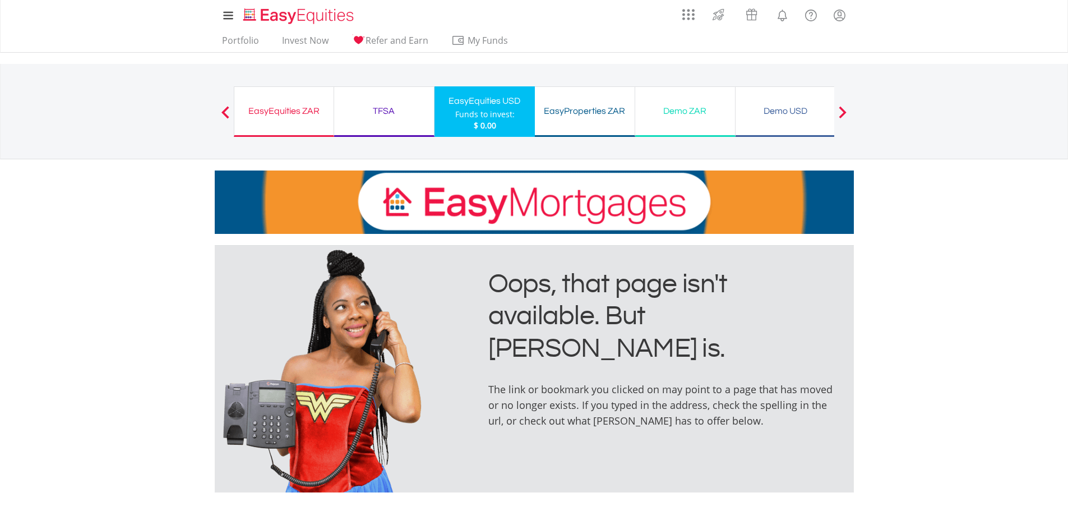
click at [569, 107] on div "EasyProperties ZAR" at bounding box center [585, 111] width 86 height 16
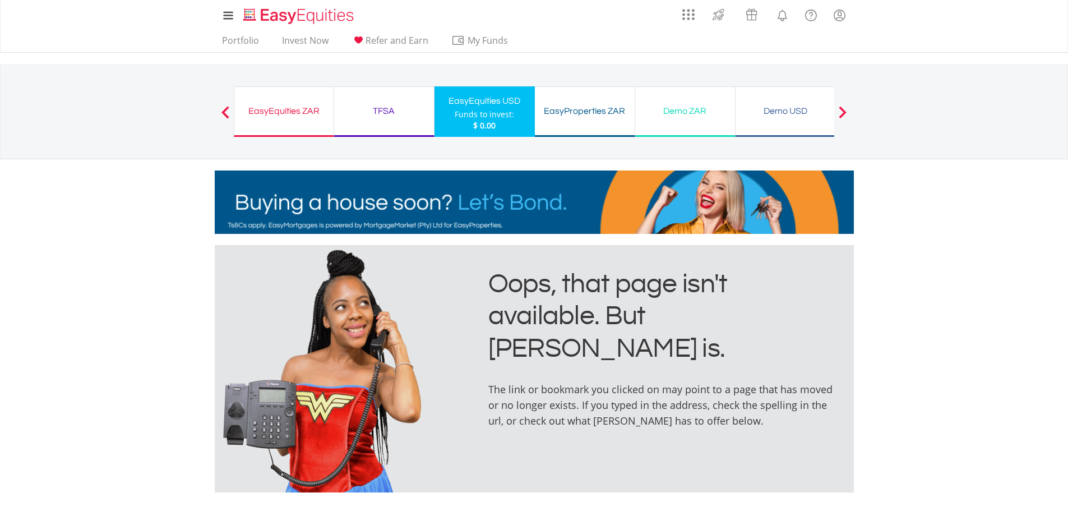
click at [840, 110] on span at bounding box center [843, 112] width 8 height 12
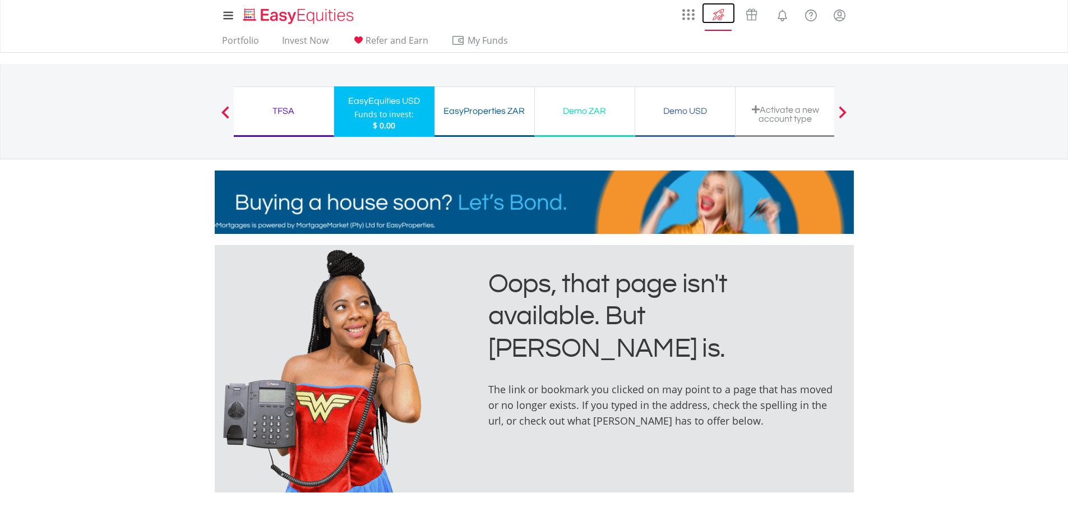
click at [723, 14] on img at bounding box center [718, 15] width 19 height 18
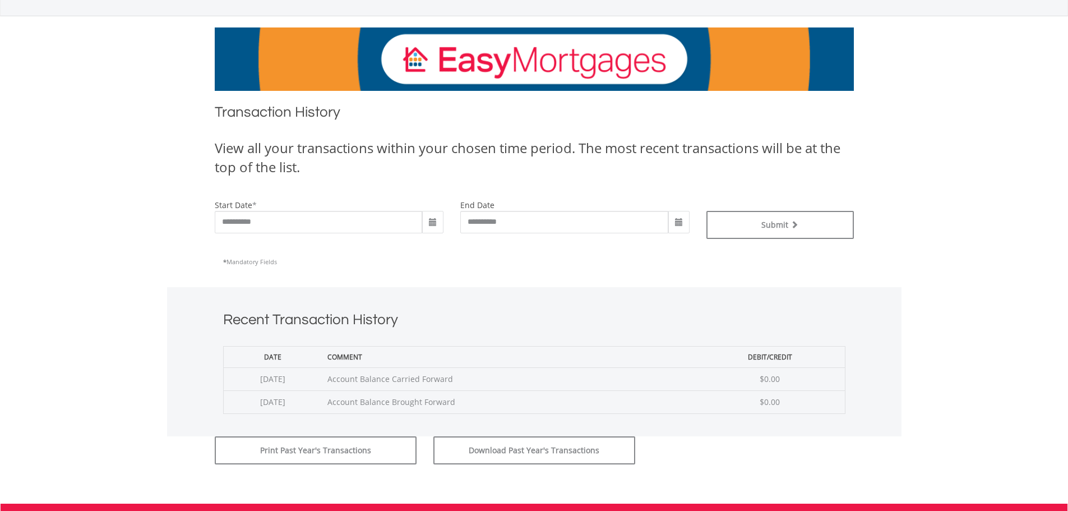
scroll to position [168, 0]
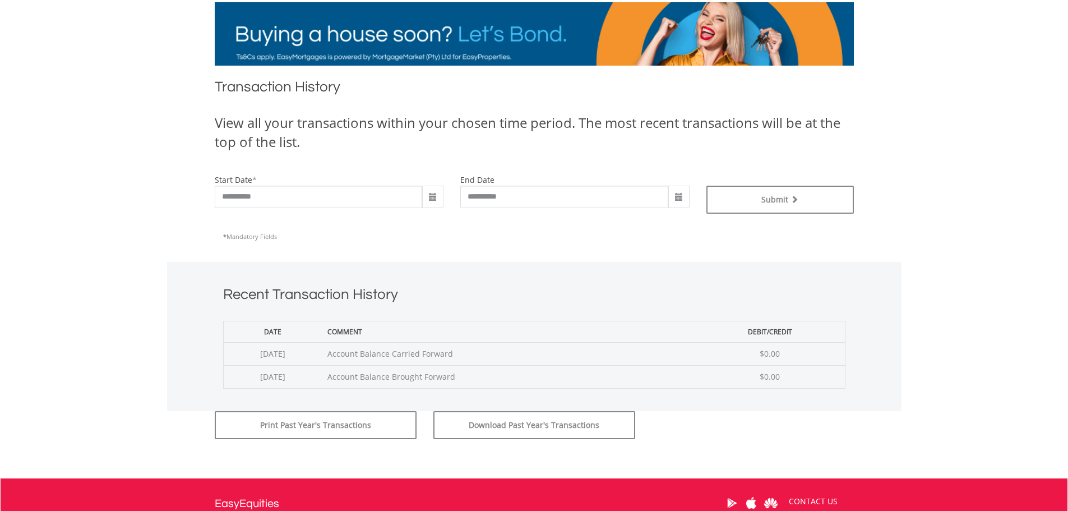
click at [436, 202] on span at bounding box center [432, 197] width 21 height 22
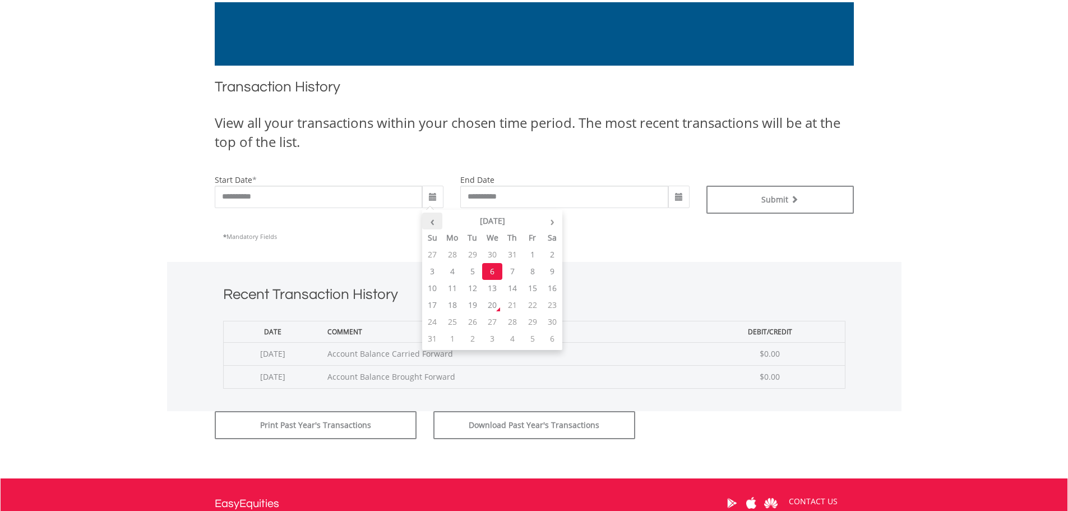
click at [429, 224] on th "‹" at bounding box center [432, 221] width 20 height 17
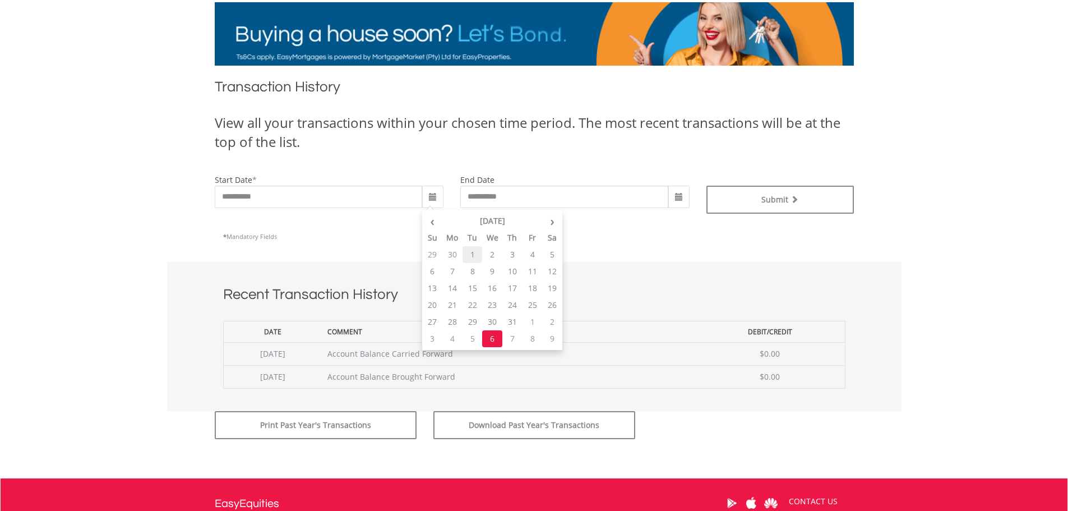
click at [465, 252] on td "1" at bounding box center [473, 254] width 20 height 17
type input "**********"
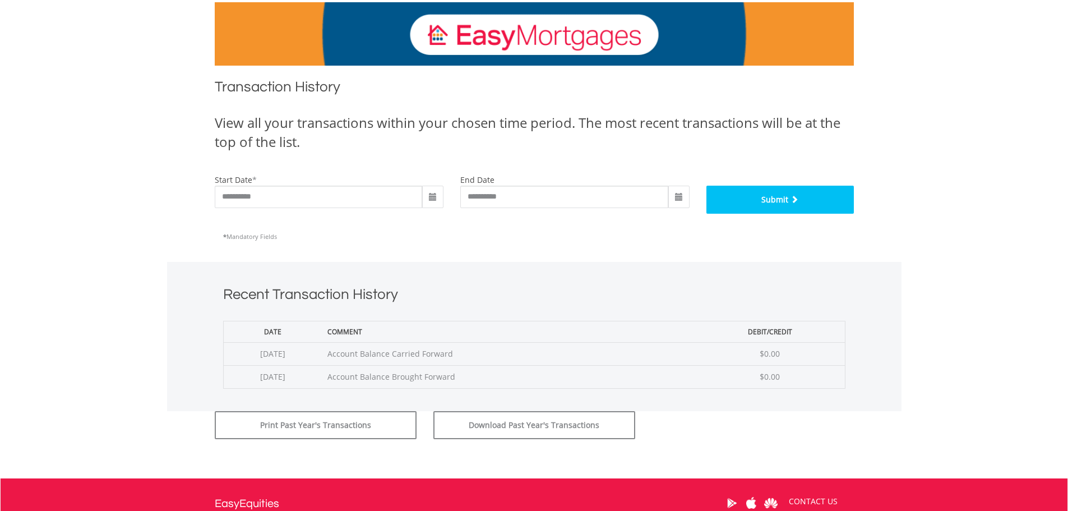
click at [741, 198] on button "Submit" at bounding box center [779, 200] width 147 height 28
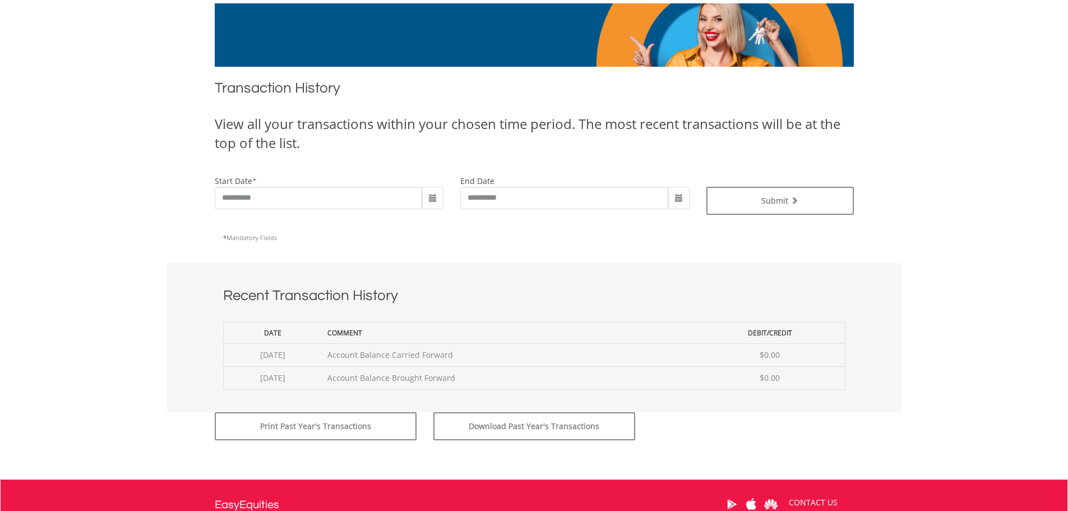
scroll to position [168, 0]
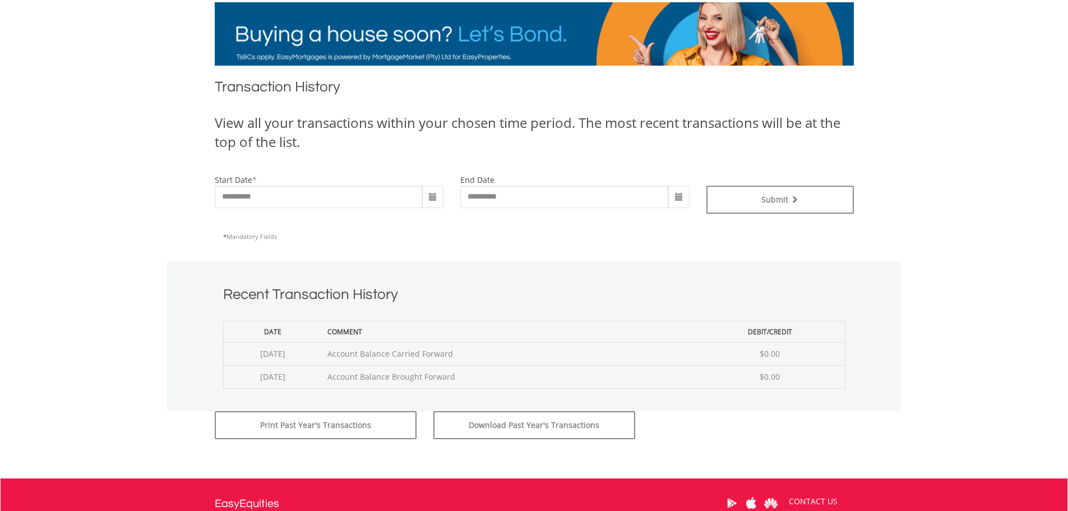
drag, startPoint x: 390, startPoint y: 116, endPoint x: 821, endPoint y: 145, distance: 432.1
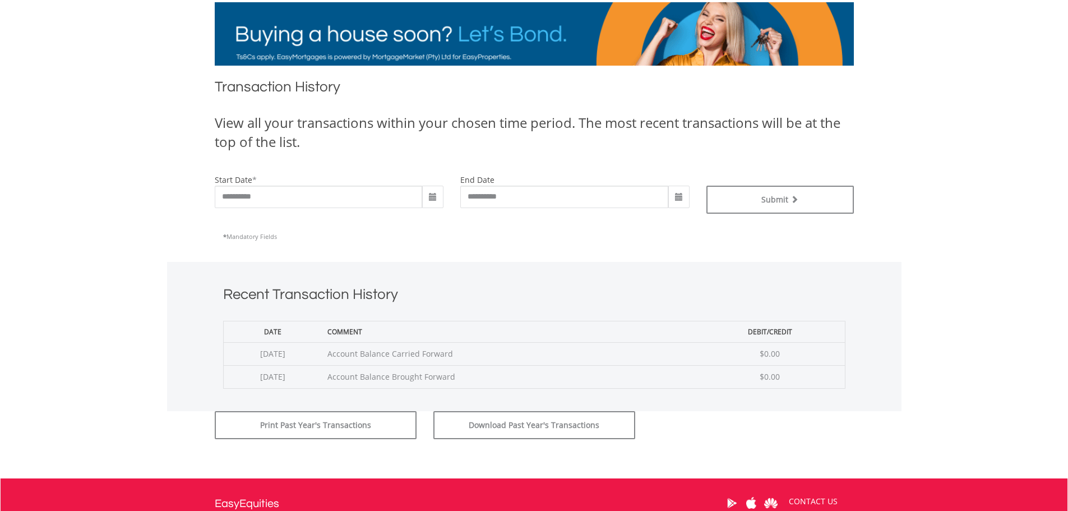
click at [816, 141] on div "View all your transactions within your chosen time period. The most recent tran…" at bounding box center [534, 132] width 639 height 39
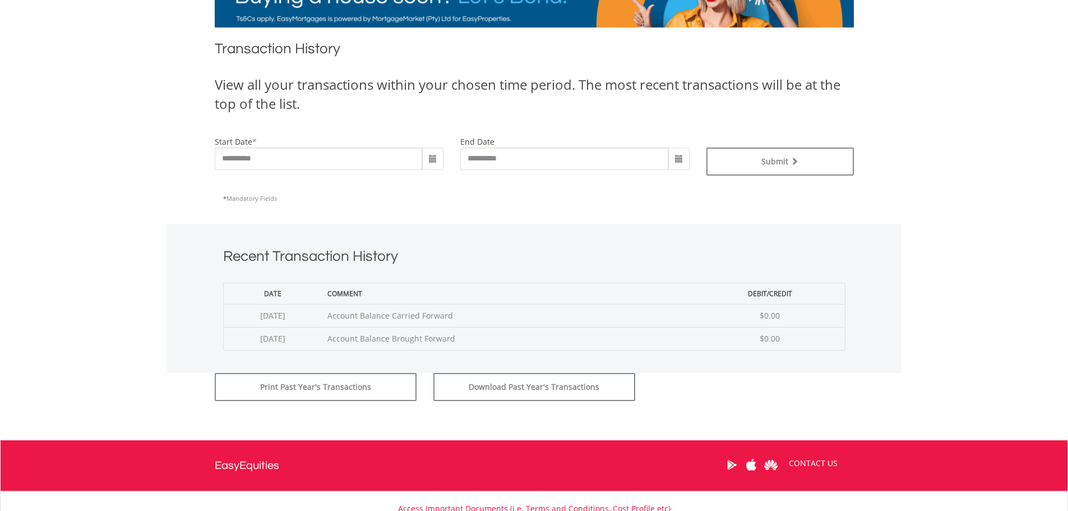
scroll to position [17, 0]
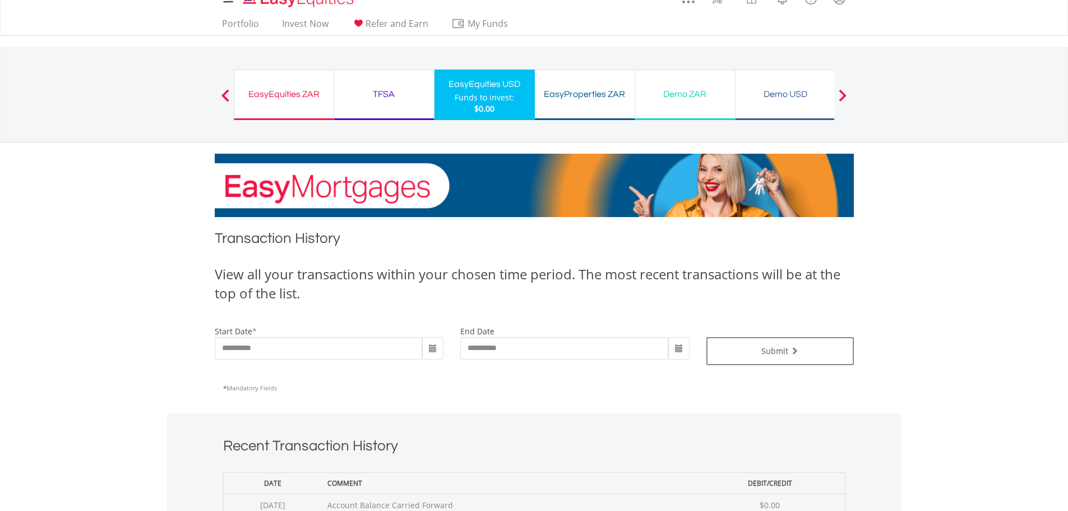
click at [403, 96] on div "TFSA" at bounding box center [384, 94] width 86 height 16
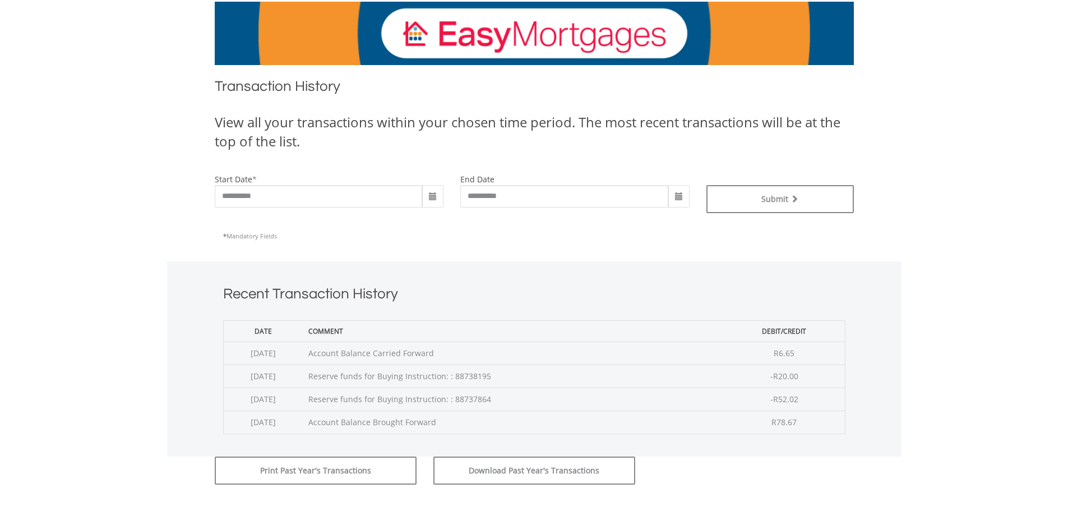
scroll to position [224, 0]
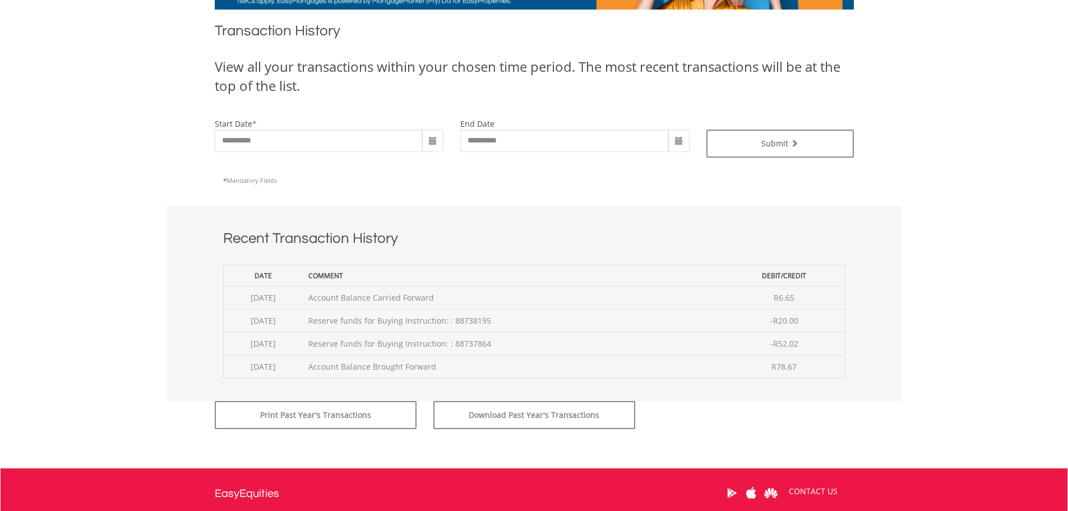
click at [427, 131] on span at bounding box center [432, 141] width 21 height 22
click at [436, 170] on th "‹" at bounding box center [432, 164] width 20 height 17
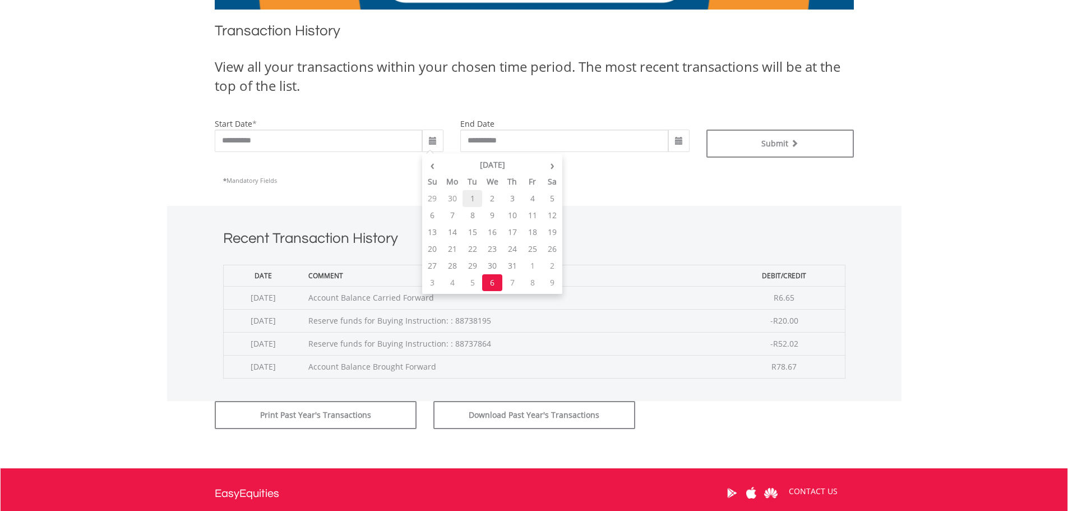
click at [464, 198] on td "1" at bounding box center [473, 198] width 20 height 17
type input "**********"
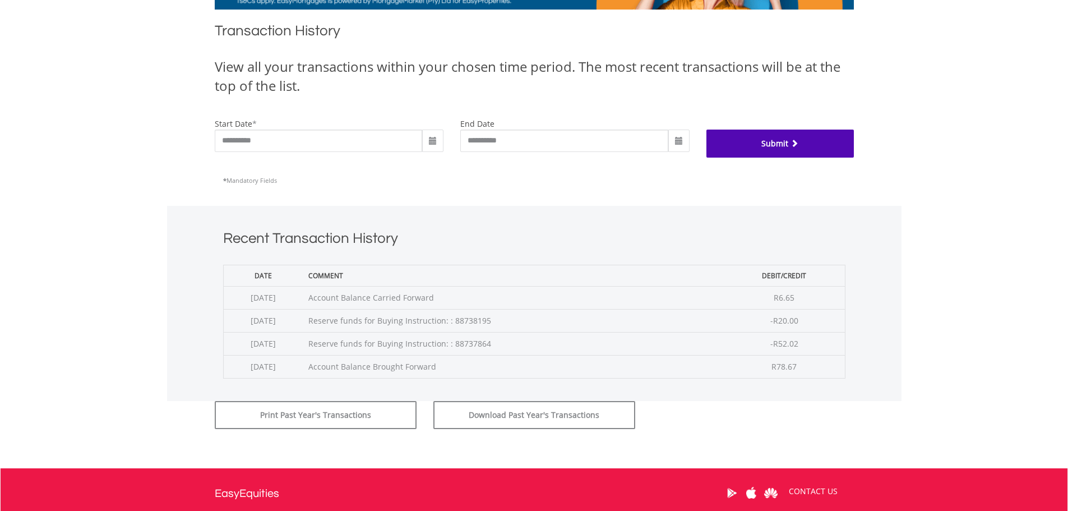
click at [778, 145] on button "Submit" at bounding box center [779, 144] width 147 height 28
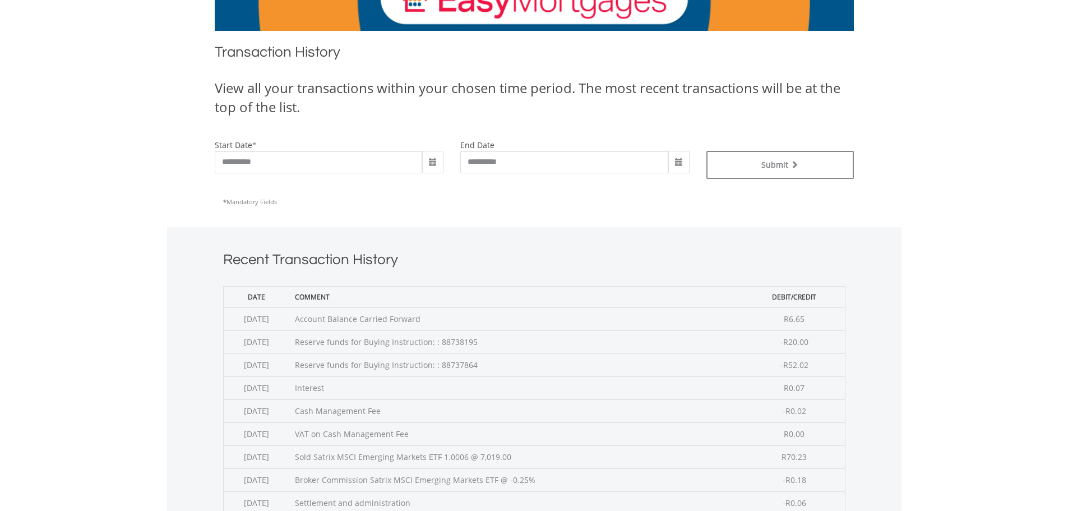
scroll to position [224, 0]
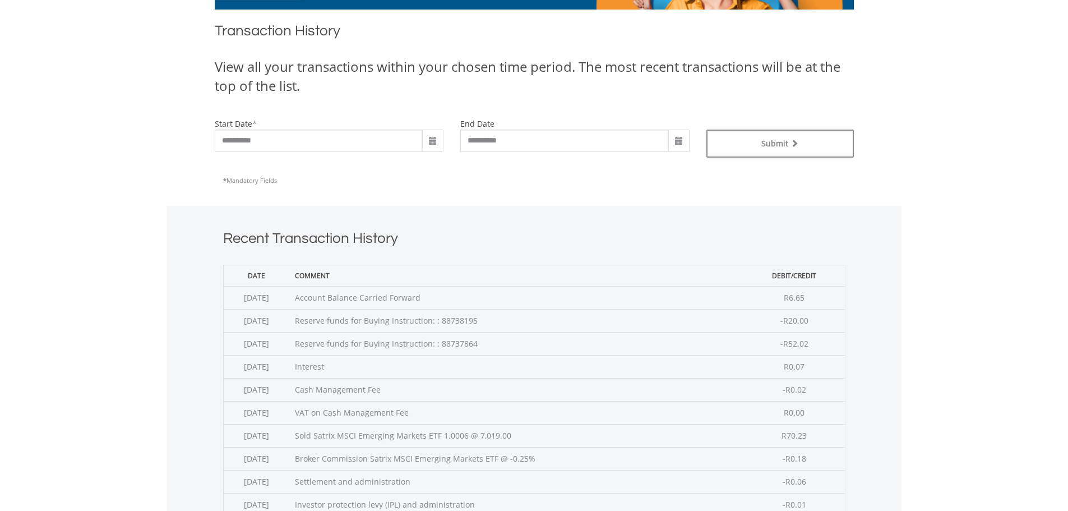
drag, startPoint x: 422, startPoint y: 300, endPoint x: 826, endPoint y: 307, distance: 404.9
click at [826, 307] on tr "[DATE] Account Balance Carried Forward R6.65" at bounding box center [534, 297] width 622 height 23
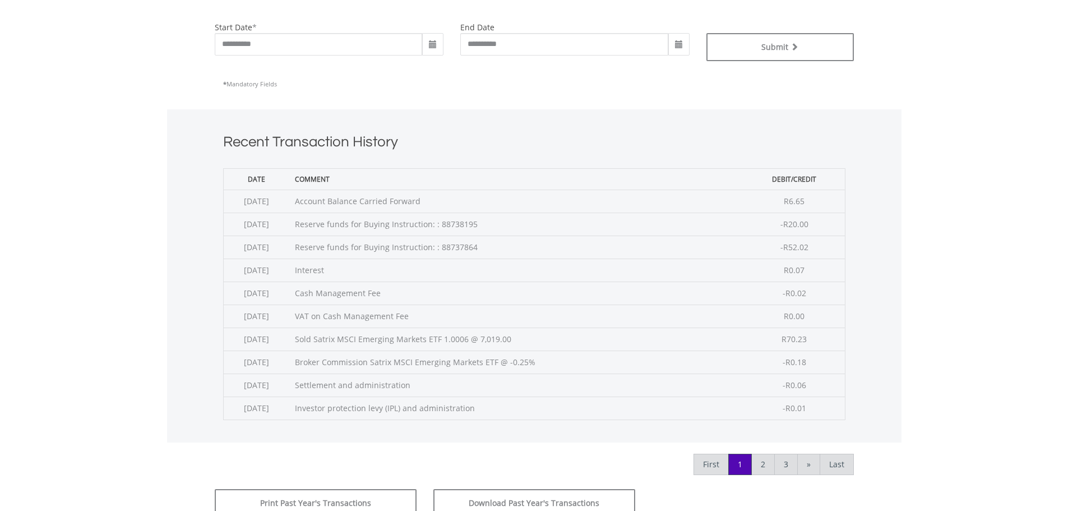
scroll to position [336, 0]
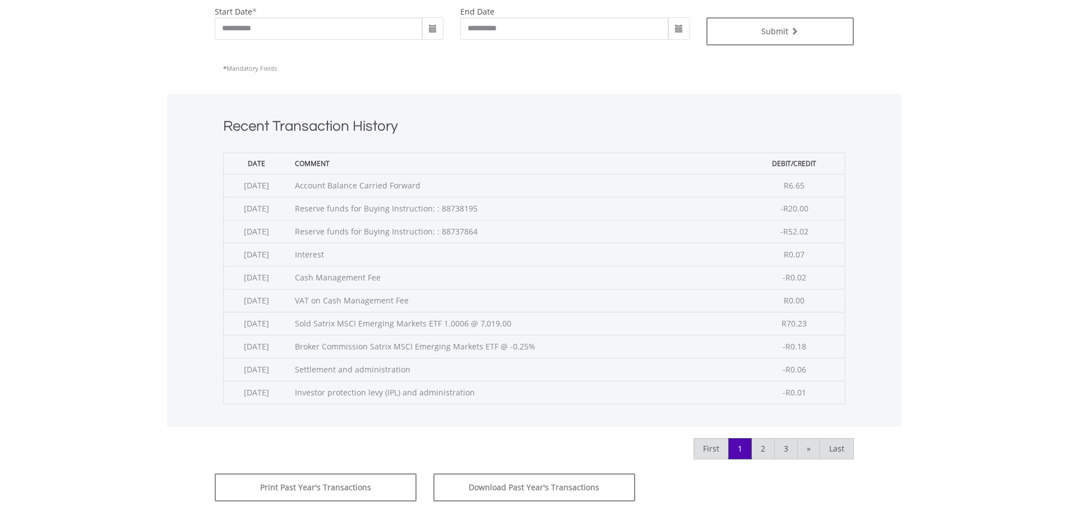
drag, startPoint x: 386, startPoint y: 389, endPoint x: 530, endPoint y: 403, distance: 144.2
click at [530, 403] on td "Investor protection levy (IPL) and administration" at bounding box center [516, 392] width 455 height 23
drag, startPoint x: 341, startPoint y: 344, endPoint x: 528, endPoint y: 342, distance: 186.2
click at [528, 342] on td "Broker Commission Satrix MSCI Emerging Markets ETF @ -0.25%" at bounding box center [516, 346] width 455 height 23
click at [341, 321] on td "Sold Satrix MSCI Emerging Markets ETF 1.0006 @ 7,019.00" at bounding box center [516, 323] width 455 height 23
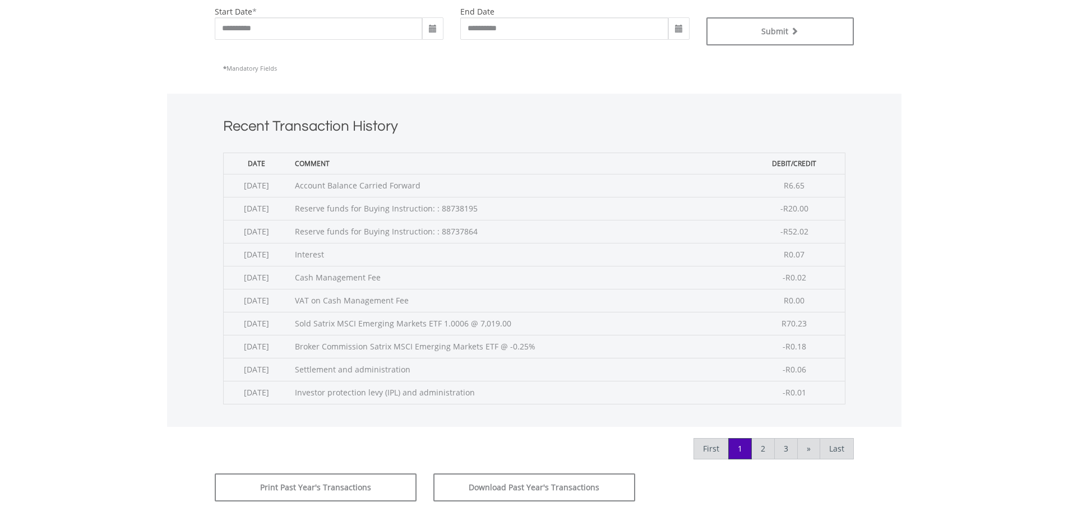
click at [317, 294] on td "VAT on Cash Management Fee" at bounding box center [516, 300] width 455 height 23
drag, startPoint x: 328, startPoint y: 300, endPoint x: 520, endPoint y: 304, distance: 191.8
click at [520, 304] on td "VAT on Cash Management Fee" at bounding box center [516, 300] width 455 height 23
click at [379, 277] on td "Cash Management Fee" at bounding box center [516, 277] width 455 height 23
click at [346, 250] on td "Interest" at bounding box center [516, 254] width 455 height 23
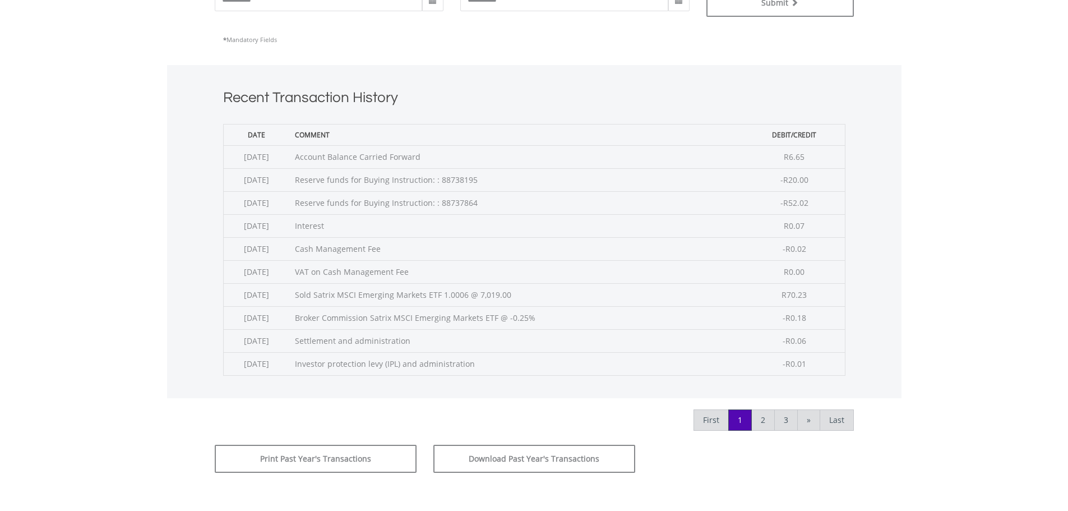
scroll to position [449, 0]
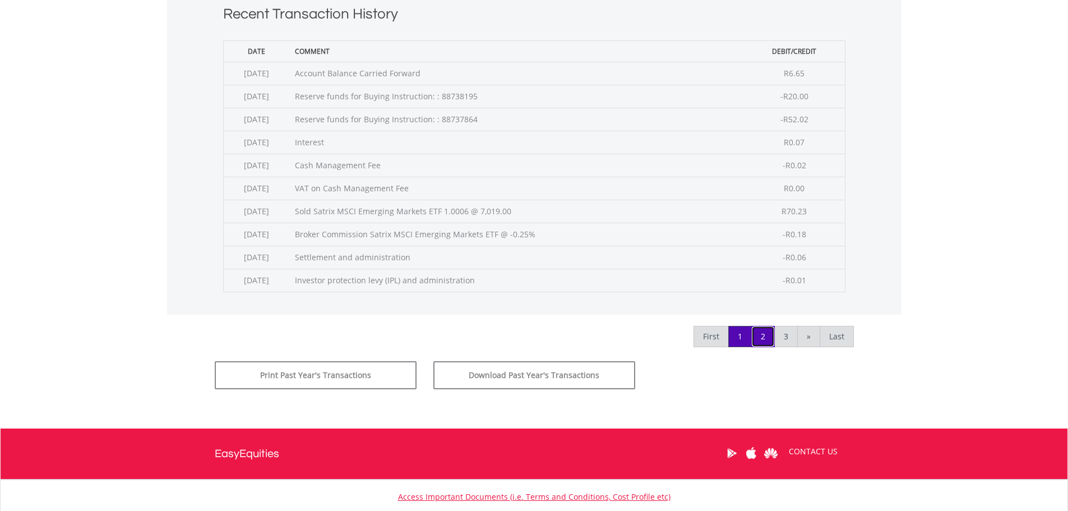
click at [759, 338] on link "2" at bounding box center [763, 336] width 24 height 21
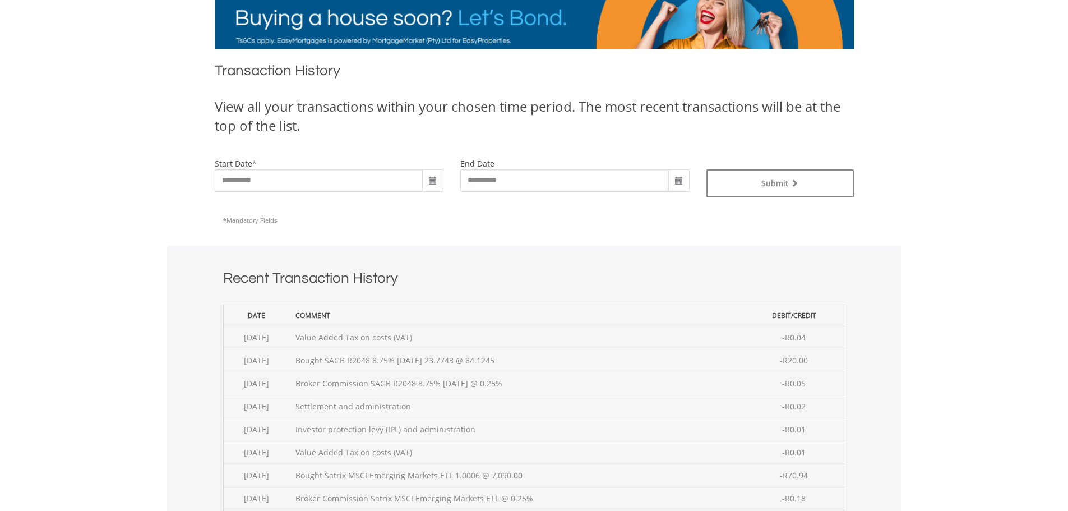
scroll to position [224, 0]
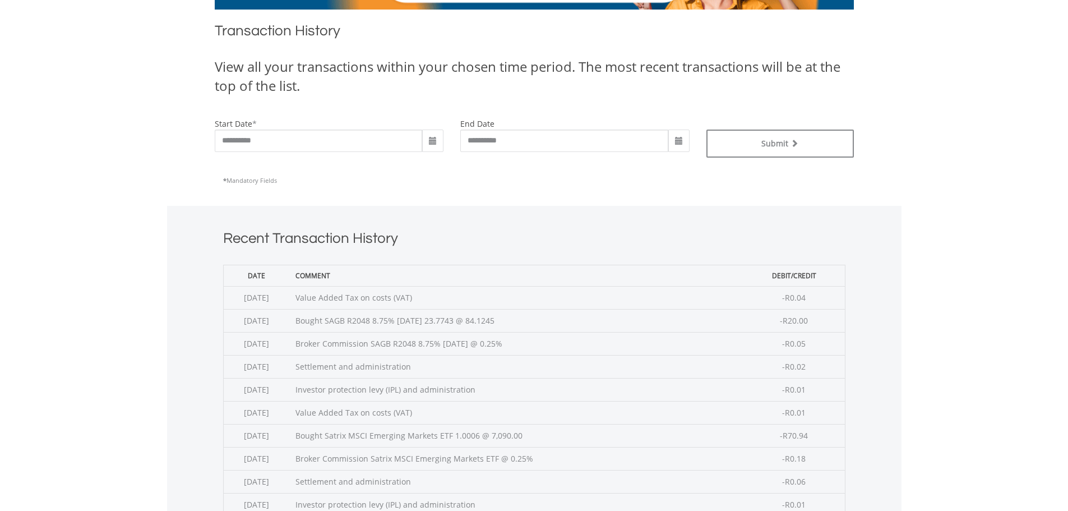
drag, startPoint x: 363, startPoint y: 296, endPoint x: 535, endPoint y: 321, distance: 173.9
click at [535, 321] on tbody "2025-07-23 Value Added Tax on costs (VAT) -R0.04 2025-07-16 Bought SAGB R2048 8…" at bounding box center [534, 401] width 622 height 230
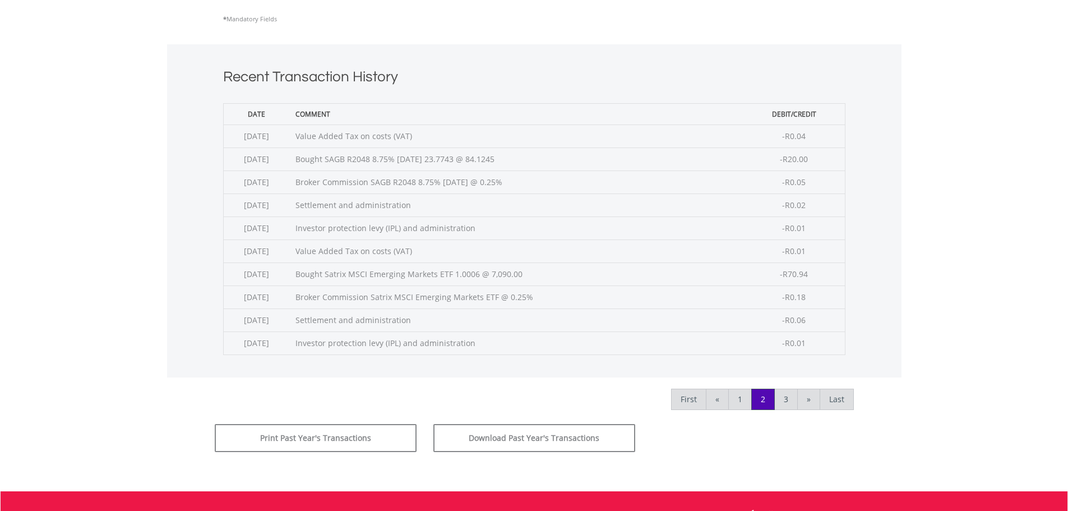
scroll to position [392, 0]
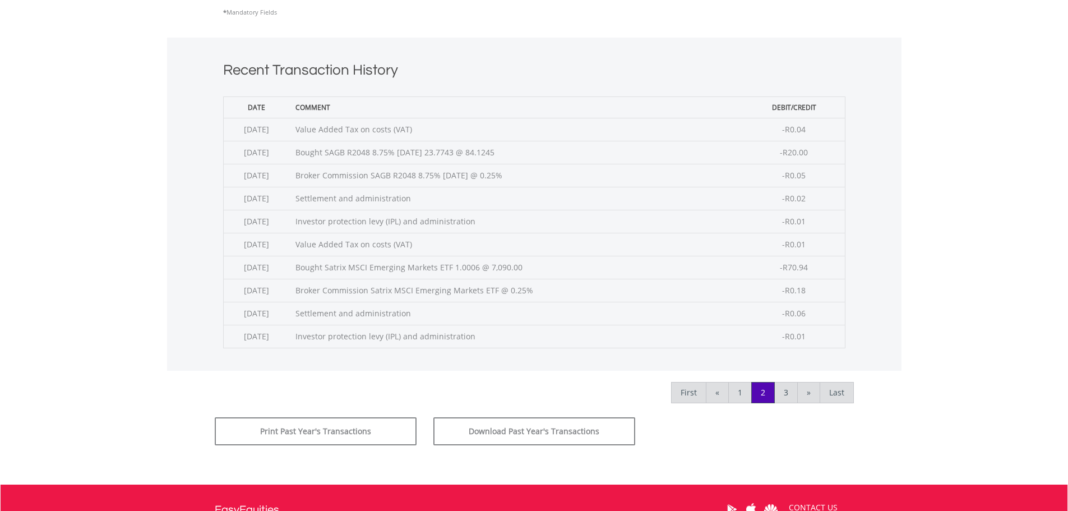
click at [357, 267] on td "Bought Satrix MSCI Emerging Markets ETF 1.0006 @ 7,090.00" at bounding box center [517, 267] width 454 height 23
click at [782, 390] on link "3" at bounding box center [786, 392] width 24 height 21
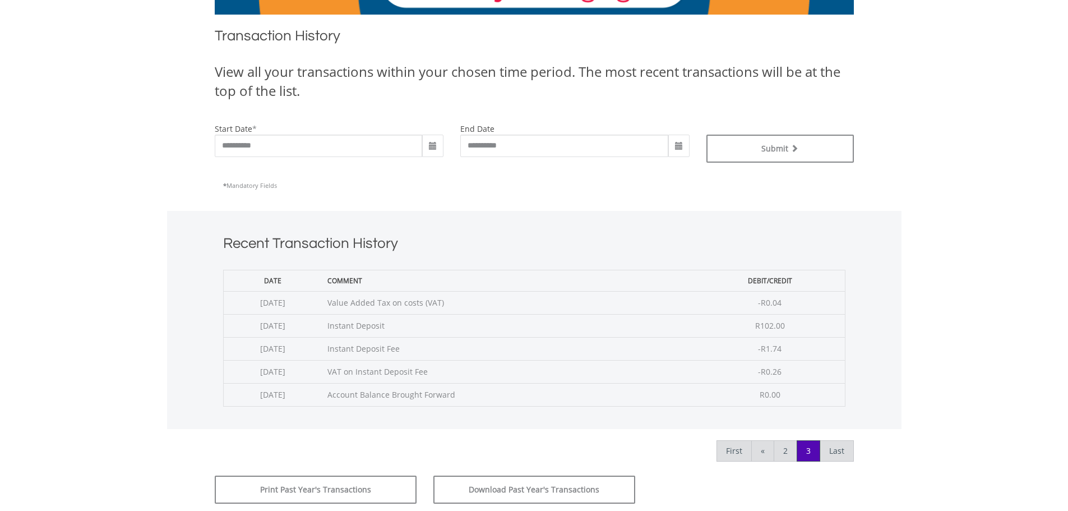
scroll to position [224, 0]
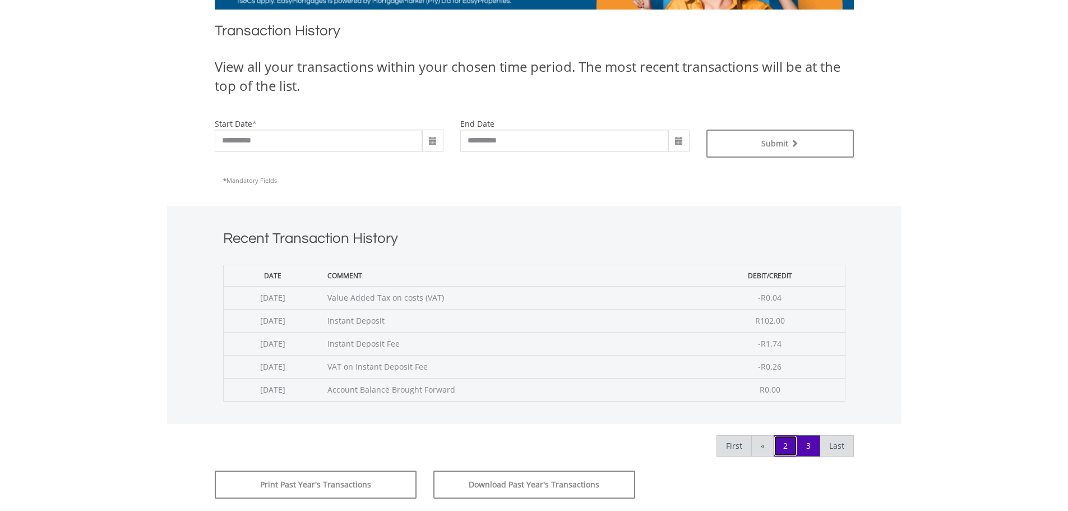
click at [775, 444] on link "2" at bounding box center [786, 445] width 24 height 21
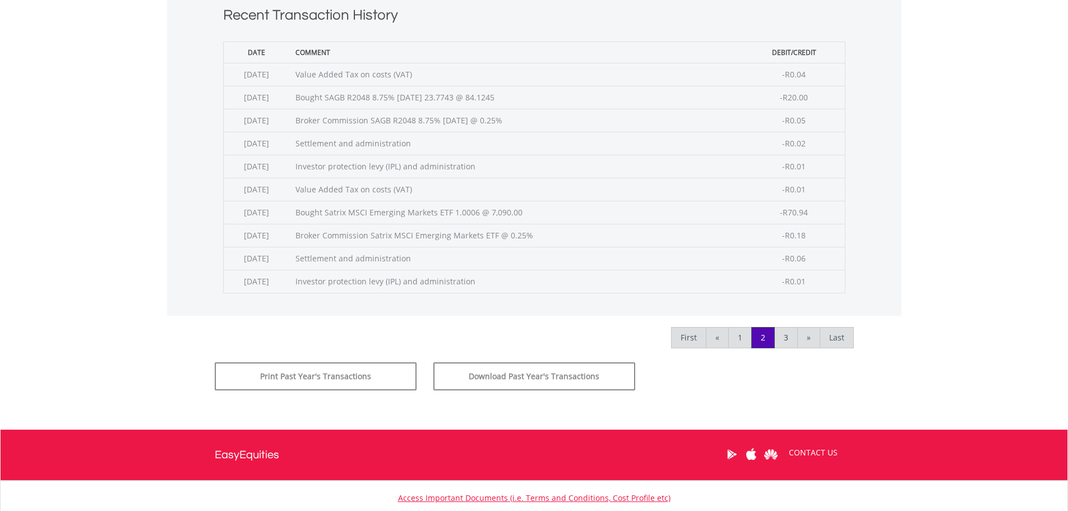
scroll to position [449, 0]
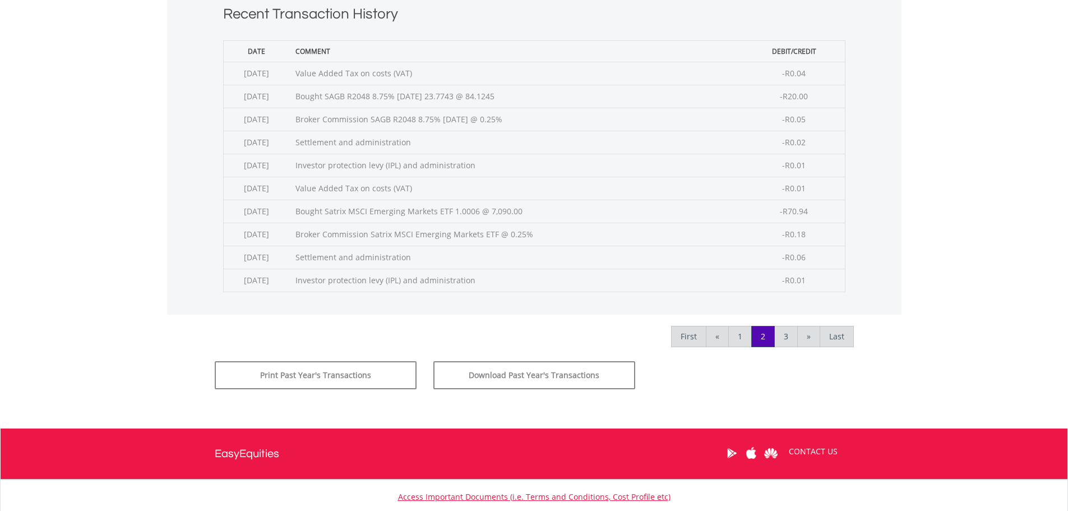
drag, startPoint x: 374, startPoint y: 280, endPoint x: 481, endPoint y: 284, distance: 106.6
click at [481, 284] on td "Investor protection levy (IPL) and administration" at bounding box center [517, 280] width 454 height 23
drag, startPoint x: 367, startPoint y: 260, endPoint x: 452, endPoint y: 262, distance: 85.2
click at [452, 262] on td "Settlement and administration" at bounding box center [517, 257] width 454 height 23
click at [378, 235] on td "Broker Commission Satrix MSCI Emerging Markets ETF @ 0.25%" at bounding box center [517, 234] width 454 height 23
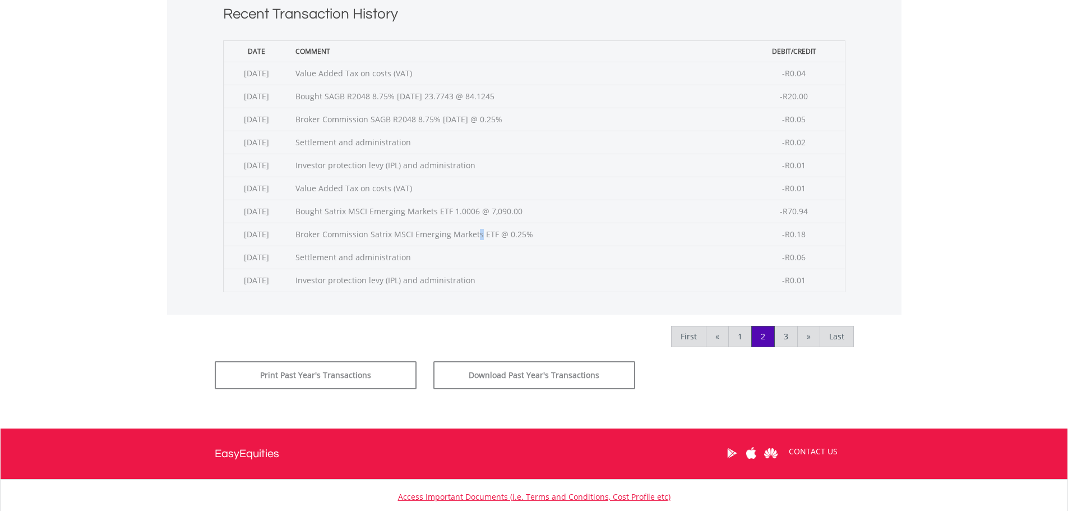
drag, startPoint x: 356, startPoint y: 161, endPoint x: 493, endPoint y: 168, distance: 137.0
click at [493, 168] on td "Investor protection levy (IPL) and administration" at bounding box center [517, 165] width 454 height 23
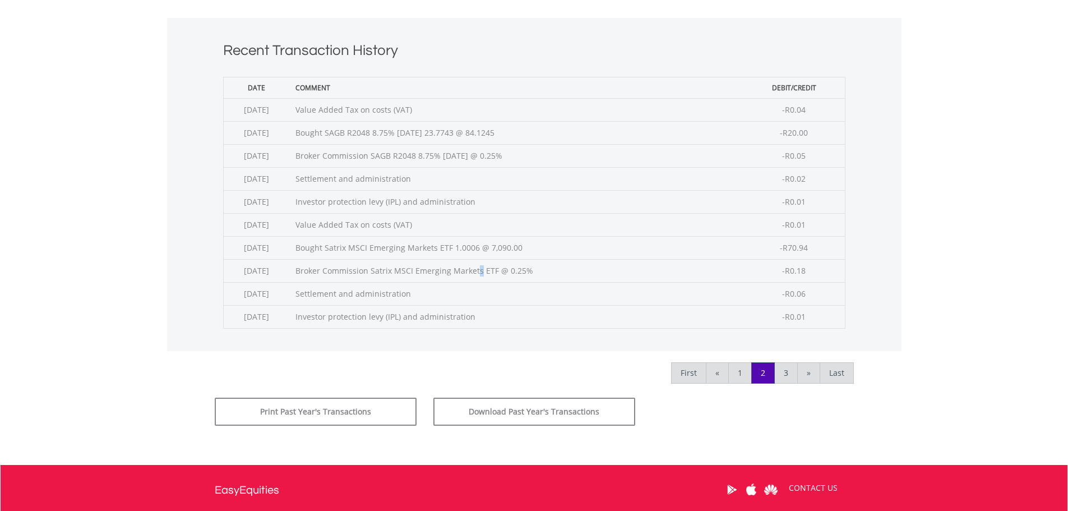
scroll to position [392, 0]
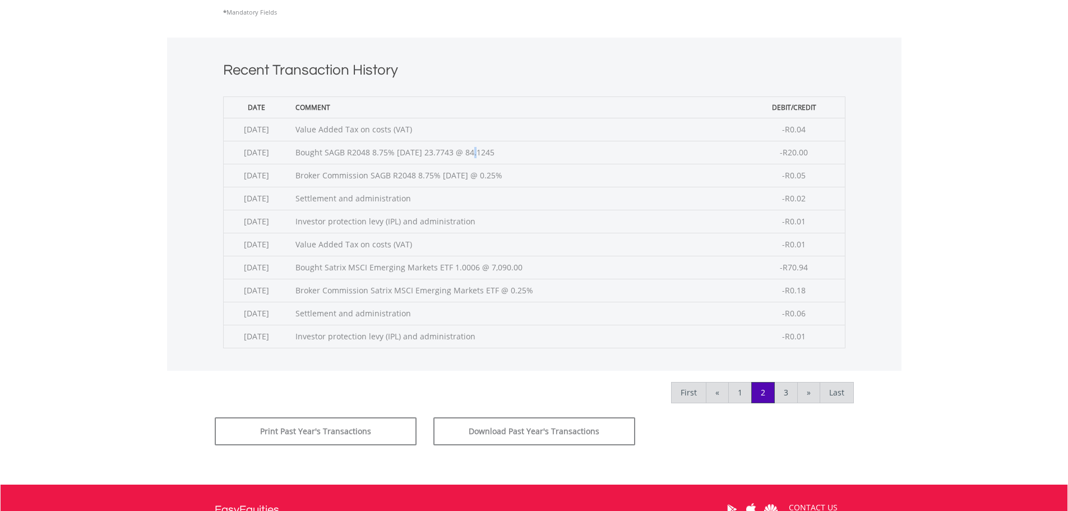
click at [371, 151] on td "Bought SAGB R2048 8.75% 28/02/48 23.7743 @ 84.1245" at bounding box center [517, 152] width 454 height 23
click at [494, 153] on td "Bought SAGB R2048 8.75% 28/02/48 23.7743 @ 84.1245" at bounding box center [517, 152] width 454 height 23
click at [734, 385] on link "1" at bounding box center [740, 392] width 24 height 21
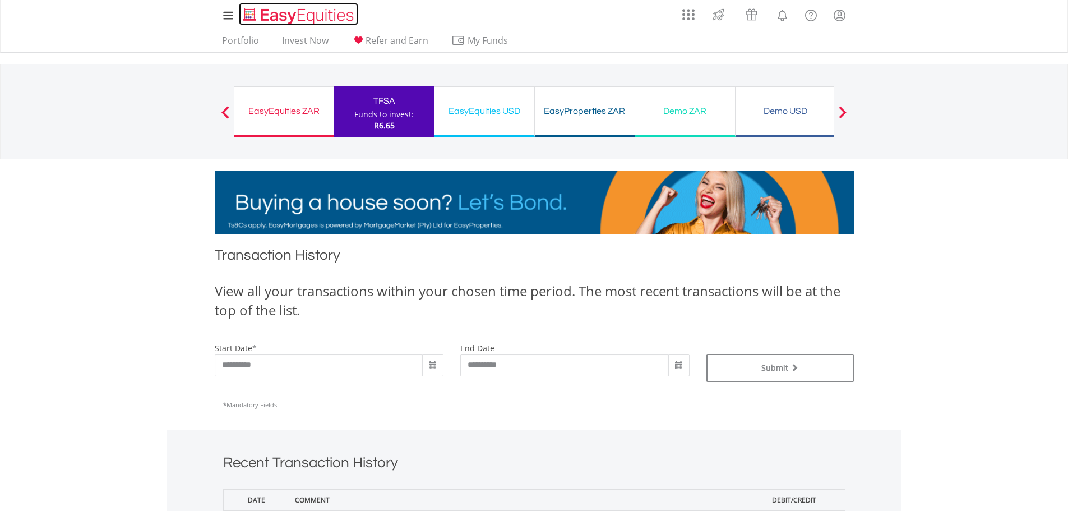
click at [278, 16] on img "Home page" at bounding box center [299, 16] width 117 height 19
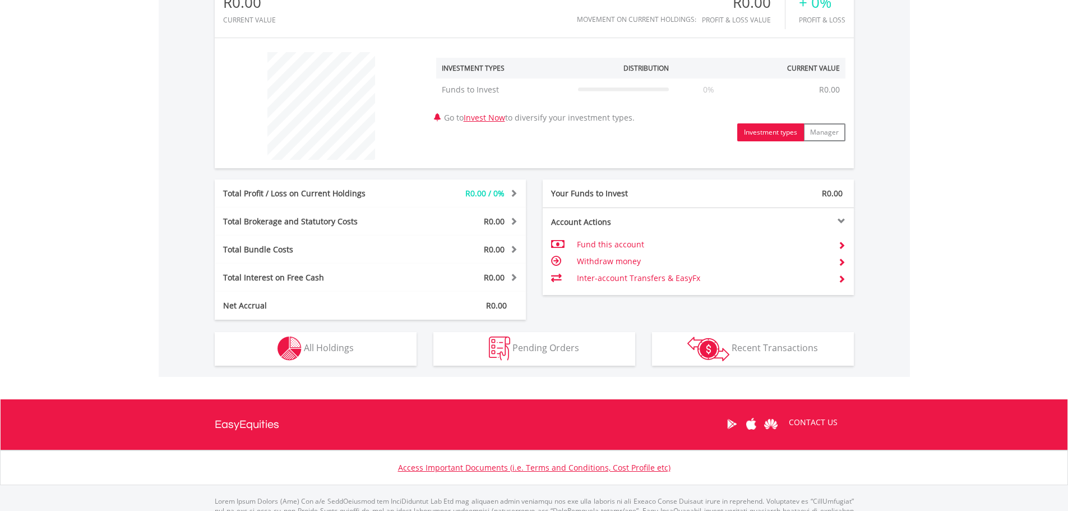
scroll to position [392, 0]
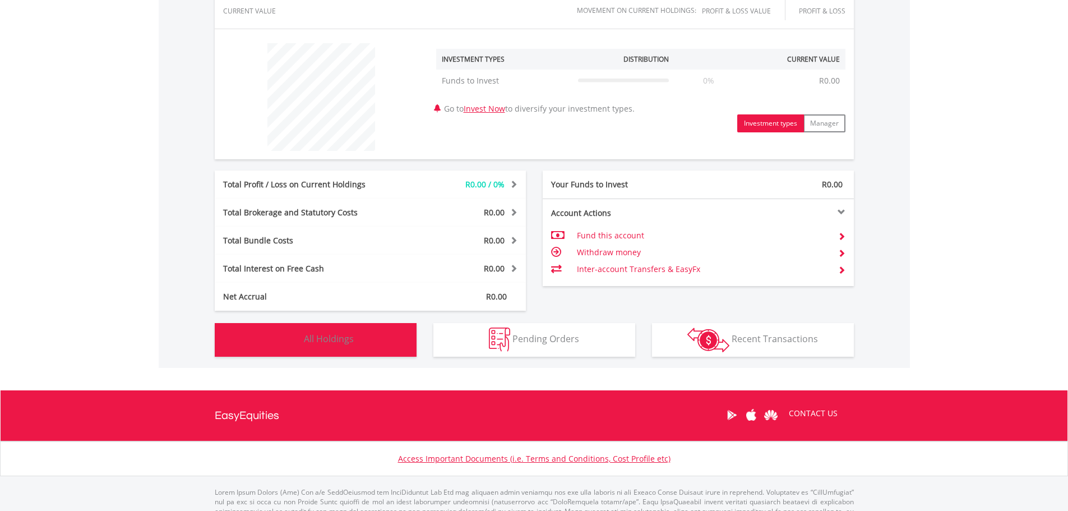
click at [363, 343] on button "Holdings All Holdings" at bounding box center [316, 340] width 202 height 34
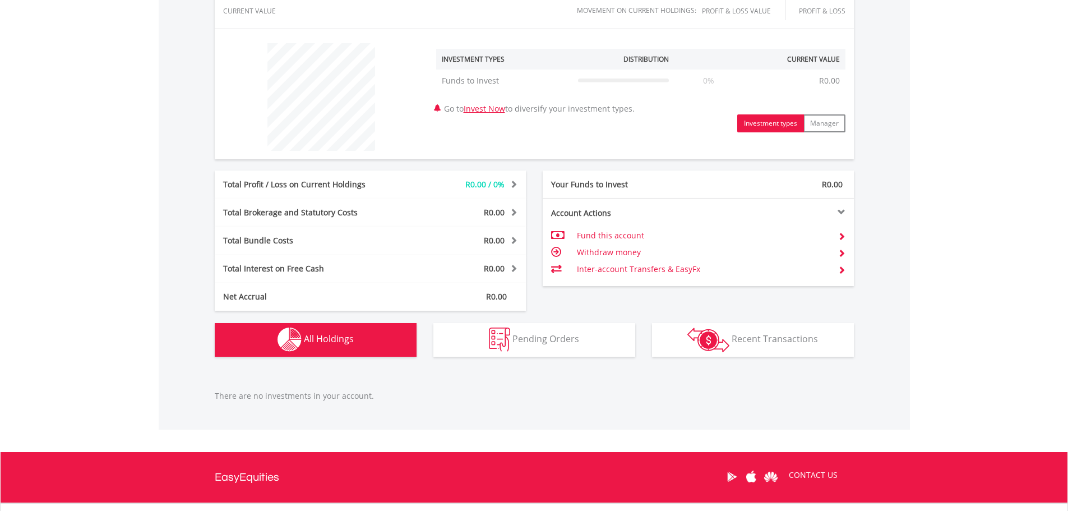
scroll to position [495, 0]
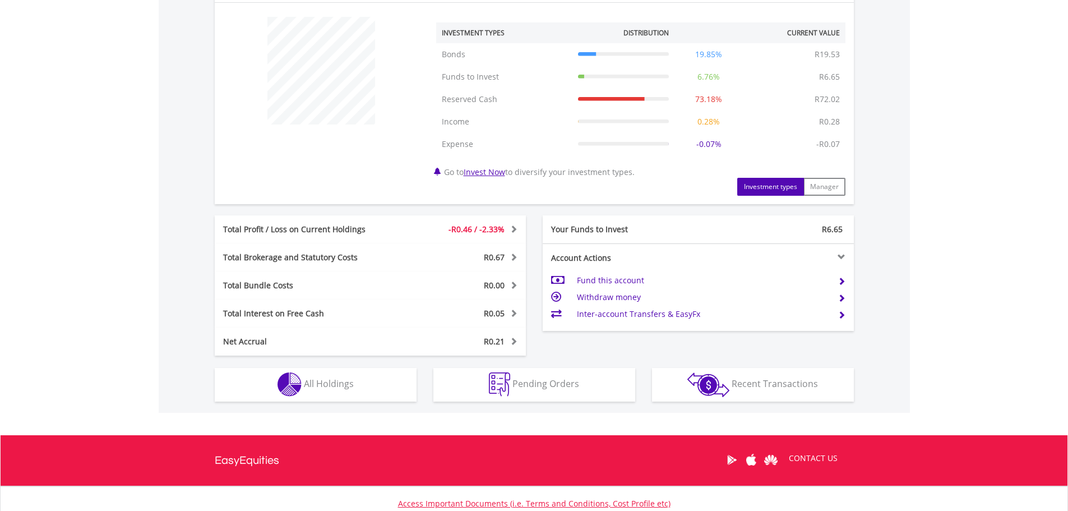
scroll to position [449, 0]
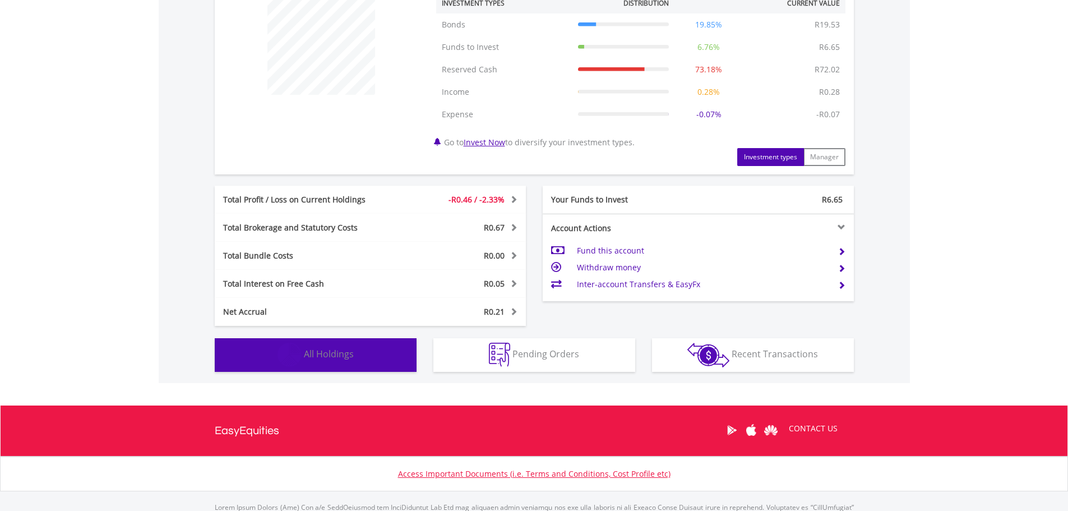
click at [315, 350] on span "All Holdings" at bounding box center [329, 354] width 50 height 12
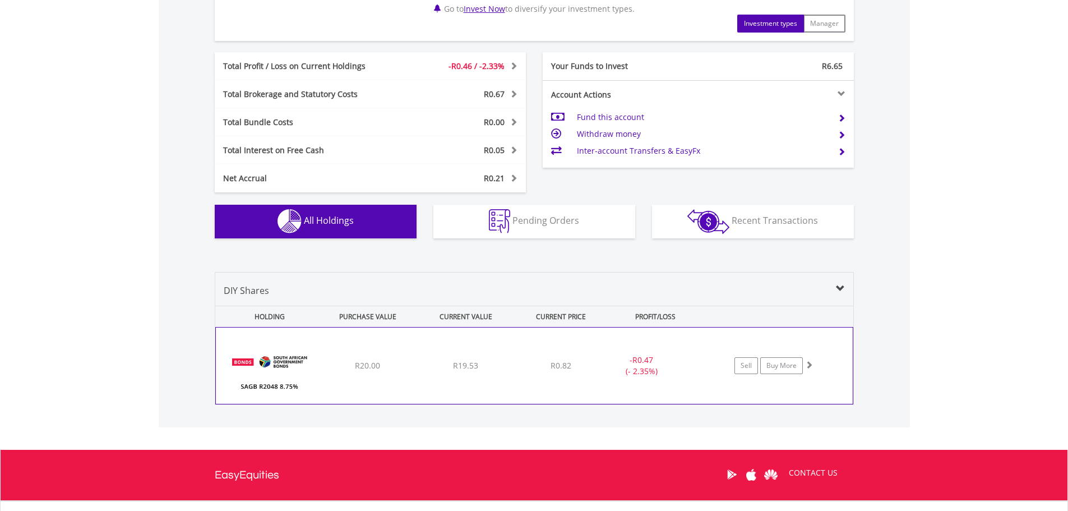
scroll to position [571, 0]
